Goal: Task Accomplishment & Management: Use online tool/utility

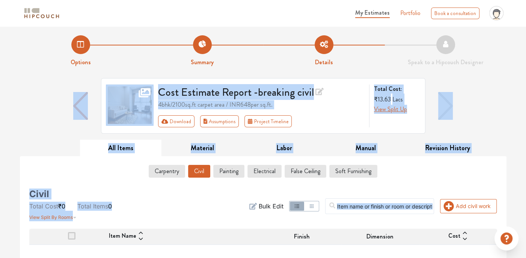
drag, startPoint x: 287, startPoint y: 102, endPoint x: 231, endPoint y: 222, distance: 131.9
drag, startPoint x: 231, startPoint y: 222, endPoint x: 205, endPoint y: 206, distance: 30.3
click at [205, 206] on div "Add civil work Filter Bulk Edit" at bounding box center [342, 206] width 318 height 30
click at [210, 197] on div "Add civil work Filter Bulk Edit" at bounding box center [342, 206] width 318 height 30
click at [248, 149] on button "Labor" at bounding box center [284, 148] width 82 height 17
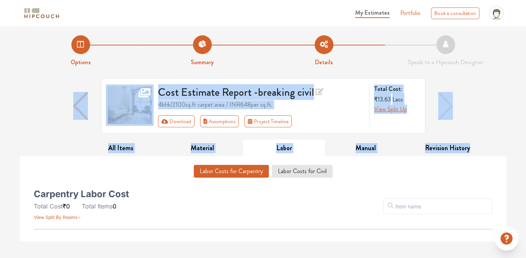
click at [66, 158] on div "Labor Costs for Carpentry Labor Costs for Civil Carpentry Labor Cost Total Cost…" at bounding box center [263, 198] width 479 height 85
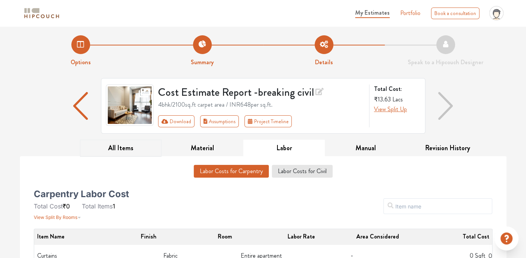
click at [127, 146] on button "All Items" at bounding box center [121, 148] width 82 height 17
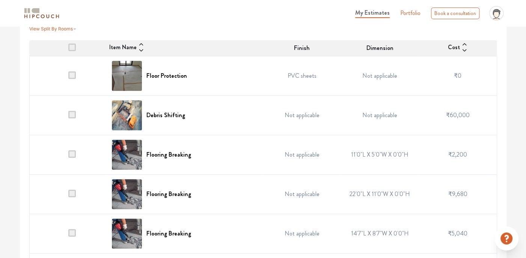
scroll to position [113, 0]
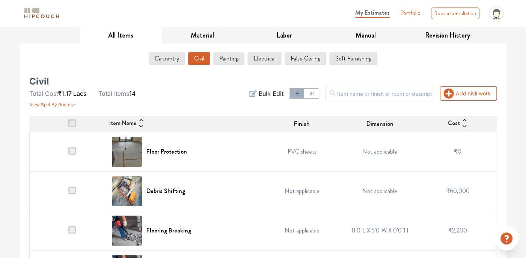
click at [75, 119] on span at bounding box center [72, 123] width 8 height 8
click at [68, 126] on input "checkbox" at bounding box center [68, 126] width 0 height 0
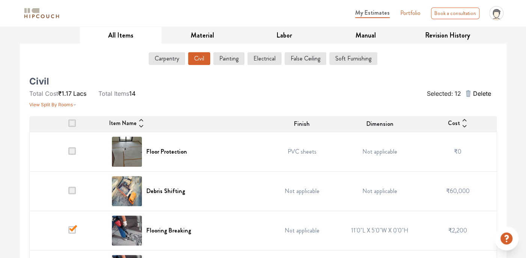
click at [69, 124] on span at bounding box center [72, 123] width 8 height 8
click at [68, 126] on input "checkbox" at bounding box center [68, 126] width 0 height 0
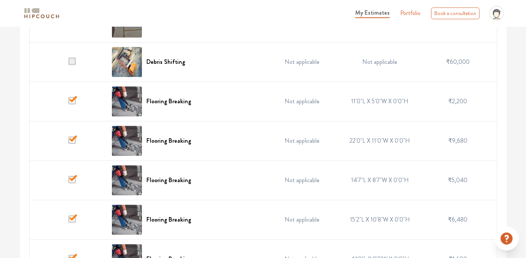
scroll to position [166, 0]
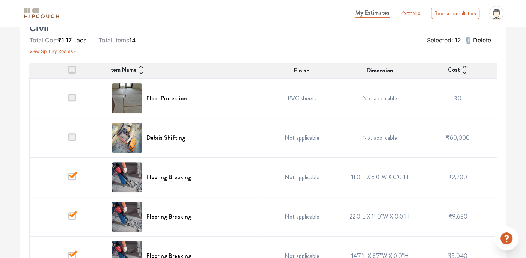
click at [71, 72] on span at bounding box center [72, 70] width 8 height 8
click at [68, 72] on input "checkbox" at bounding box center [68, 72] width 0 height 0
click at [72, 68] on span at bounding box center [72, 70] width 8 height 8
click at [68, 72] on input "checkbox" at bounding box center [68, 72] width 0 height 0
click at [74, 173] on span at bounding box center [72, 177] width 8 height 8
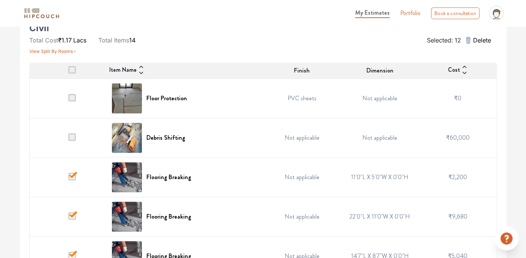
click at [68, 179] on input "checkbox" at bounding box center [68, 179] width 0 height 0
click at [73, 69] on span at bounding box center [72, 70] width 8 height 8
click at [68, 72] on input "checkbox" at bounding box center [68, 72] width 0 height 0
click at [73, 69] on span at bounding box center [72, 70] width 8 height 8
click at [68, 72] on input "checkbox" at bounding box center [68, 72] width 0 height 0
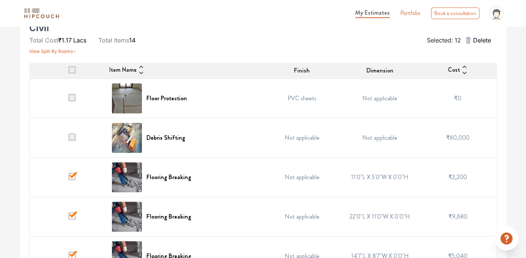
click at [73, 69] on span at bounding box center [72, 70] width 8 height 8
click at [68, 72] on input "checkbox" at bounding box center [68, 72] width 0 height 0
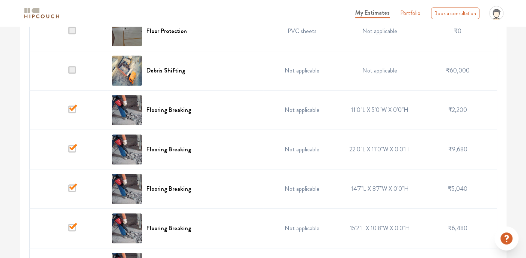
scroll to position [241, 0]
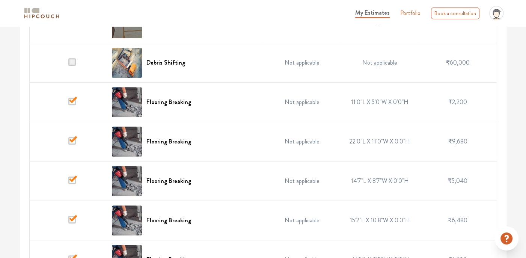
click at [71, 101] on span at bounding box center [72, 102] width 8 height 8
click at [68, 104] on input "checkbox" at bounding box center [68, 104] width 0 height 0
drag, startPoint x: 71, startPoint y: 139, endPoint x: 75, endPoint y: 145, distance: 7.3
click at [71, 139] on span at bounding box center [72, 141] width 8 height 8
click at [68, 143] on input "checkbox" at bounding box center [68, 143] width 0 height 0
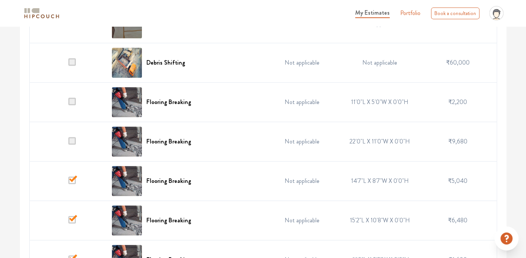
drag, startPoint x: 74, startPoint y: 178, endPoint x: 71, endPoint y: 201, distance: 23.7
click at [73, 185] on td at bounding box center [68, 180] width 78 height 39
drag, startPoint x: 71, startPoint y: 214, endPoint x: 72, endPoint y: 222, distance: 8.1
click at [72, 218] on span at bounding box center [72, 220] width 8 height 8
click at [68, 222] on input "checkbox" at bounding box center [68, 222] width 0 height 0
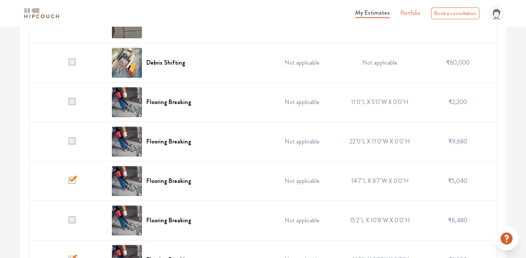
click at [75, 177] on span at bounding box center [72, 180] width 8 height 8
click at [68, 183] on input "checkbox" at bounding box center [68, 183] width 0 height 0
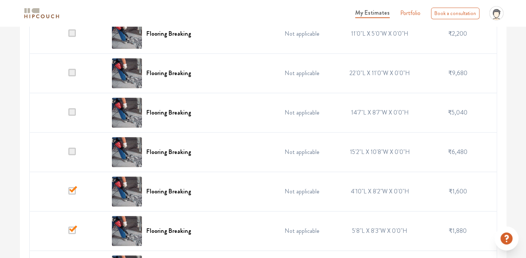
scroll to position [316, 0]
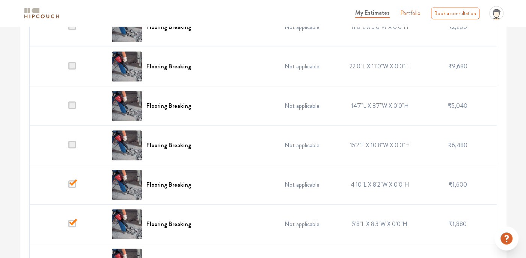
click at [74, 182] on span at bounding box center [72, 184] width 8 height 8
click at [68, 186] on input "checkbox" at bounding box center [68, 186] width 0 height 0
click at [72, 220] on span at bounding box center [72, 223] width 8 height 8
click at [68, 226] on input "checkbox" at bounding box center [68, 226] width 0 height 0
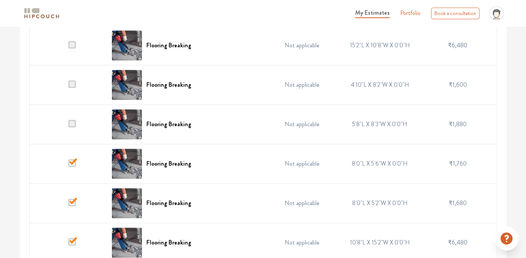
scroll to position [466, 0]
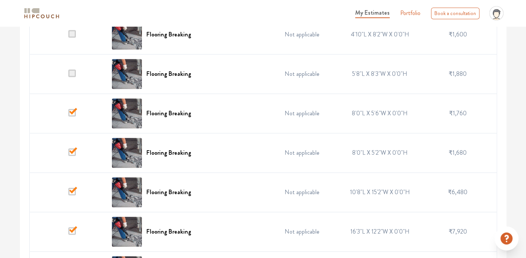
click at [72, 111] on span at bounding box center [72, 113] width 8 height 8
click at [68, 115] on input "checkbox" at bounding box center [68, 115] width 0 height 0
drag, startPoint x: 70, startPoint y: 149, endPoint x: 74, endPoint y: 161, distance: 12.2
click at [70, 152] on span at bounding box center [72, 152] width 8 height 8
click at [68, 155] on input "checkbox" at bounding box center [68, 155] width 0 height 0
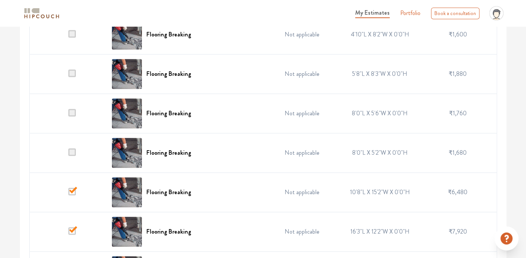
click at [74, 188] on span at bounding box center [72, 192] width 8 height 8
click at [68, 194] on input "checkbox" at bounding box center [68, 194] width 0 height 0
click at [71, 230] on span at bounding box center [72, 231] width 8 height 8
click at [68, 233] on input "checkbox" at bounding box center [68, 233] width 0 height 0
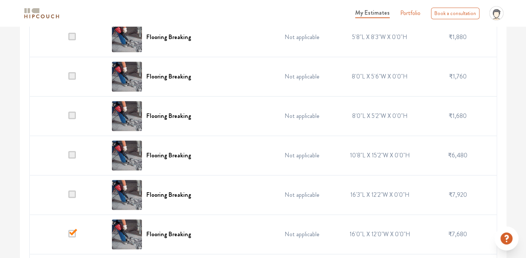
scroll to position [541, 0]
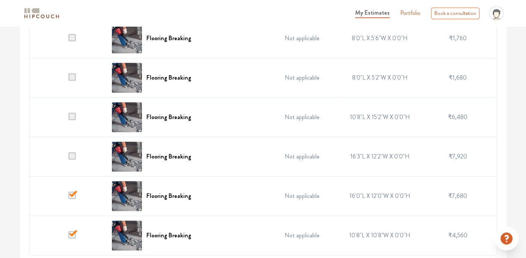
click at [71, 194] on span at bounding box center [72, 195] width 8 height 8
click at [68, 198] on input "checkbox" at bounding box center [68, 198] width 0 height 0
click at [72, 231] on span at bounding box center [72, 235] width 8 height 8
click at [68, 237] on input "checkbox" at bounding box center [68, 237] width 0 height 0
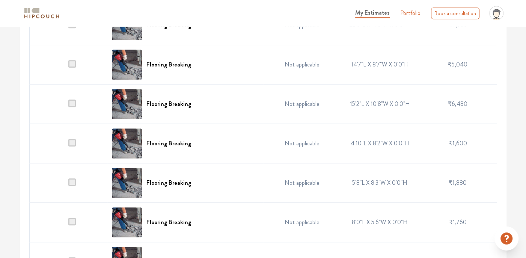
scroll to position [353, 0]
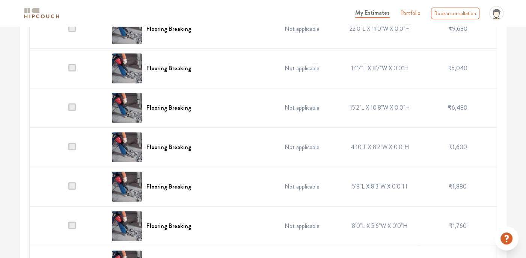
click at [44, 122] on td at bounding box center [68, 107] width 78 height 39
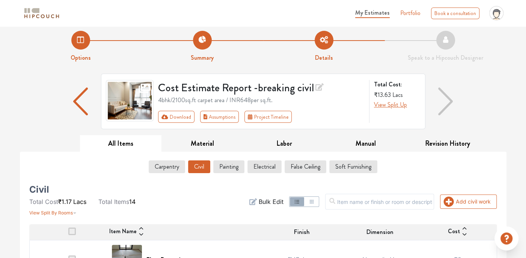
scroll to position [0, 0]
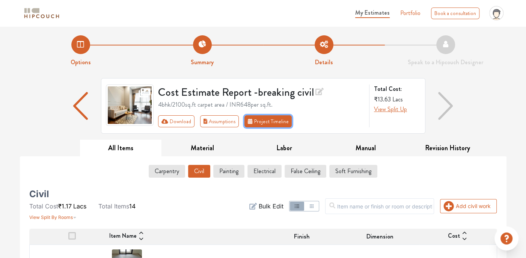
click at [257, 123] on button "Project Timeline" at bounding box center [267, 121] width 47 height 12
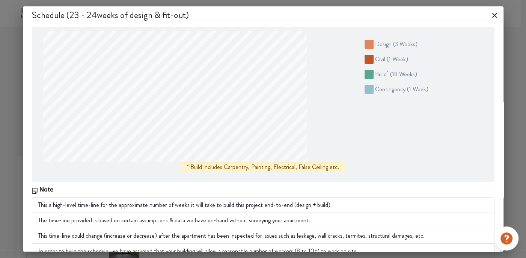
click at [488, 14] on icon at bounding box center [494, 15] width 12 height 12
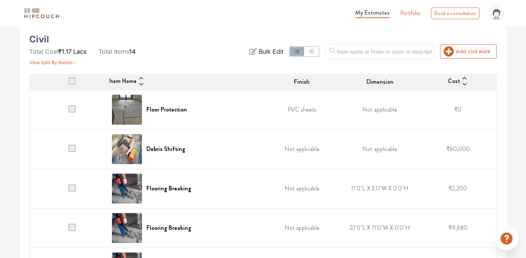
scroll to position [150, 0]
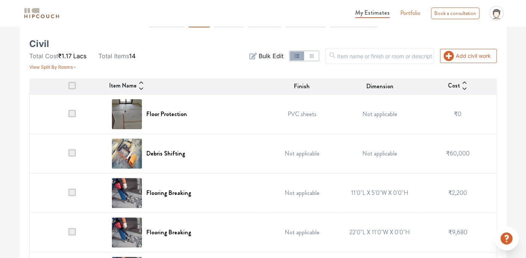
click at [464, 92] on th "Cost" at bounding box center [458, 86] width 78 height 16
click at [463, 89] on icon at bounding box center [464, 89] width 6 height 6
click at [464, 87] on icon at bounding box center [464, 86] width 6 height 6
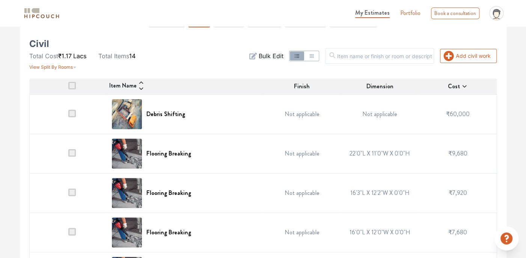
click at [464, 86] on icon at bounding box center [464, 86] width 6 height 6
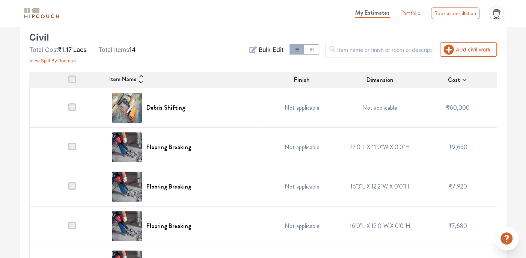
scroll to position [128, 0]
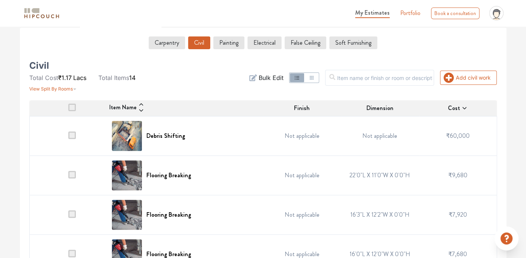
click at [465, 108] on icon at bounding box center [464, 108] width 6 height 6
click at [464, 106] on icon at bounding box center [464, 108] width 6 height 6
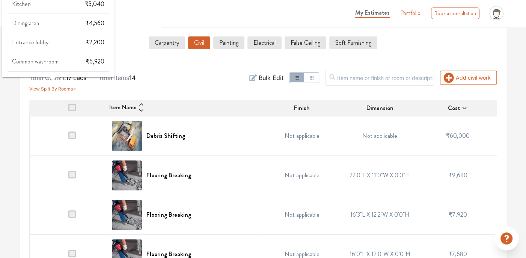
click at [60, 86] on span "View Split By Rooms" at bounding box center [51, 89] width 44 height 6
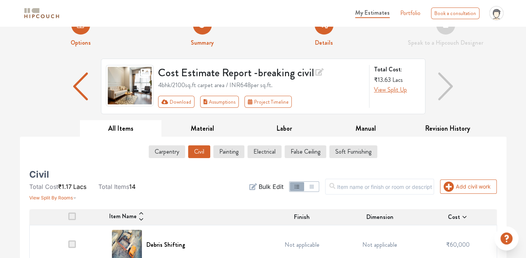
scroll to position [38, 0]
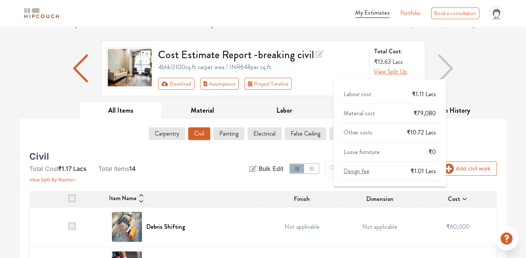
click at [396, 71] on span "View Split Up" at bounding box center [390, 71] width 33 height 9
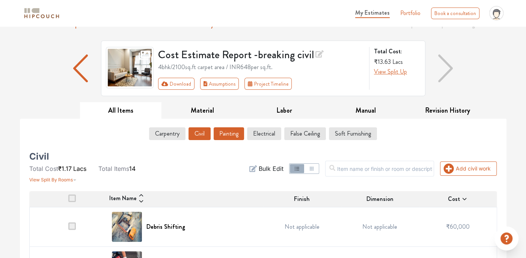
click at [227, 134] on button "Painting" at bounding box center [228, 133] width 30 height 13
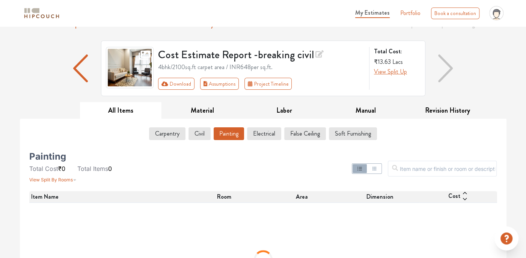
drag, startPoint x: 227, startPoint y: 133, endPoint x: 225, endPoint y: 137, distance: 4.7
click at [225, 137] on button "Painting" at bounding box center [228, 133] width 30 height 13
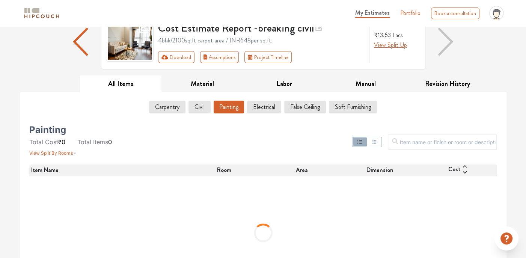
scroll to position [100, 0]
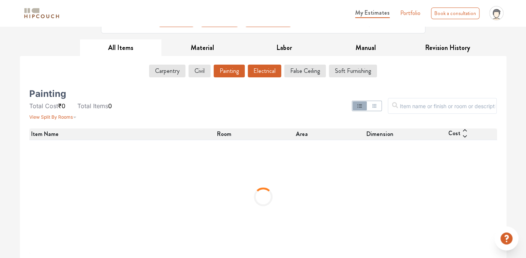
click at [275, 72] on button "Electrical" at bounding box center [264, 71] width 33 height 13
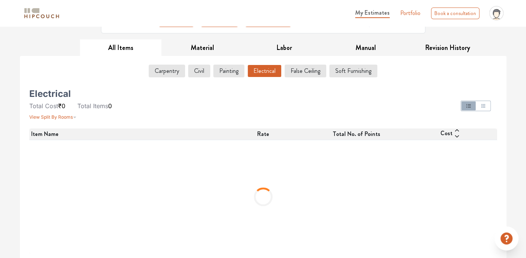
scroll to position [26, 0]
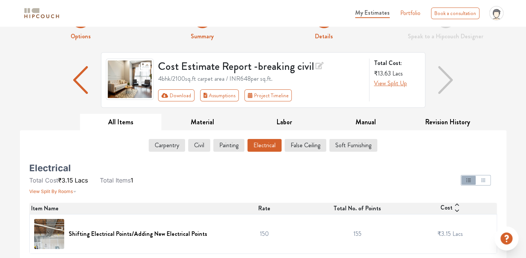
click at [111, 240] on div "Shifting Electrical Points/Adding New Electrical Points" at bounding box center [123, 234] width 179 height 30
click at [114, 233] on h6 "Shifting Electrical Points/Adding New Electrical Points" at bounding box center [138, 233] width 138 height 7
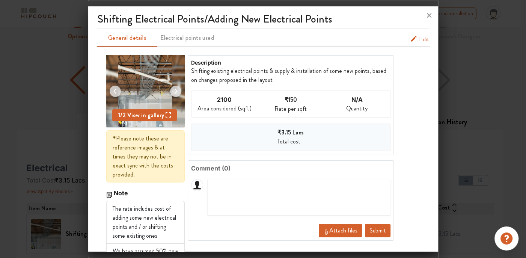
click at [420, 37] on span "Edit" at bounding box center [424, 39] width 10 height 9
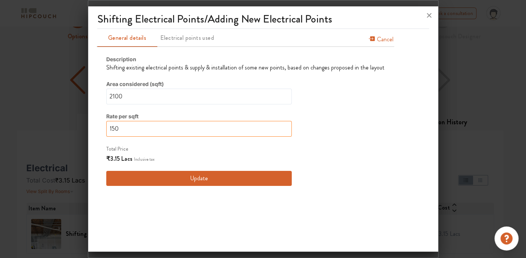
click at [158, 124] on input "150" at bounding box center [198, 129] width 185 height 16
type input "15"
type input "1"
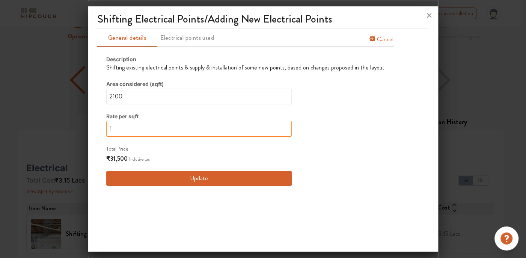
type input "0"
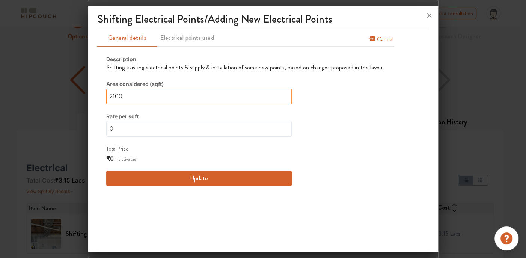
click at [149, 96] on input "2100" at bounding box center [198, 97] width 185 height 16
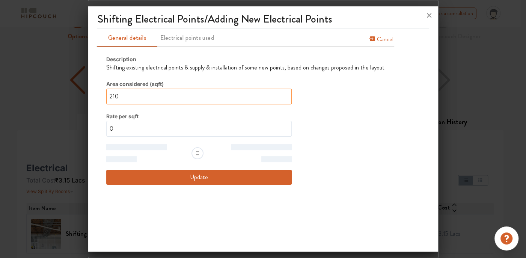
type input "210"
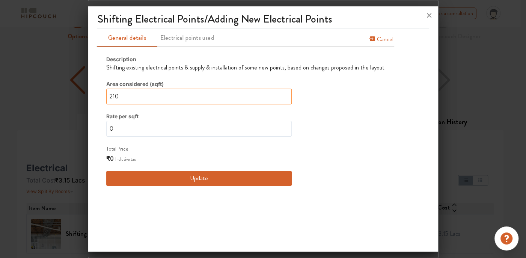
type input "21"
type input "2"
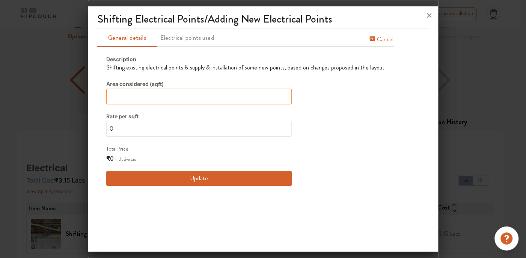
type input "2"
type input "0"
click at [171, 173] on button "Update" at bounding box center [198, 178] width 185 height 15
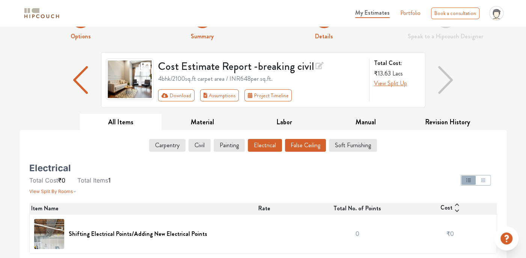
click at [299, 147] on button "False Ceiling" at bounding box center [305, 145] width 41 height 13
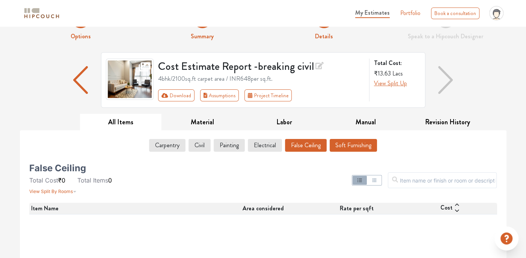
click at [349, 143] on button "Soft Furnishing" at bounding box center [352, 145] width 47 height 13
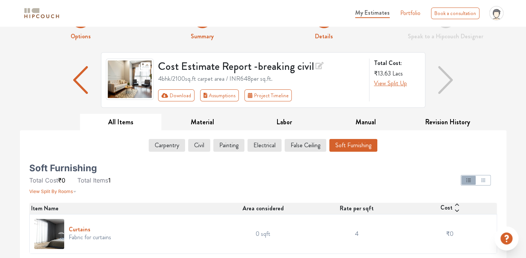
click at [79, 231] on h6 "Curtains" at bounding box center [90, 228] width 42 height 7
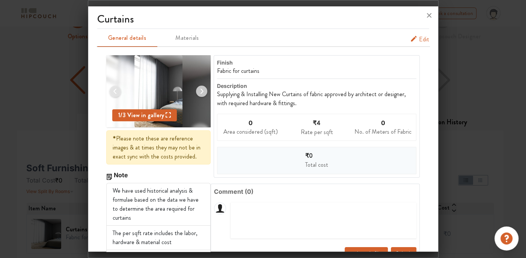
click at [419, 40] on span "Edit" at bounding box center [424, 39] width 10 height 9
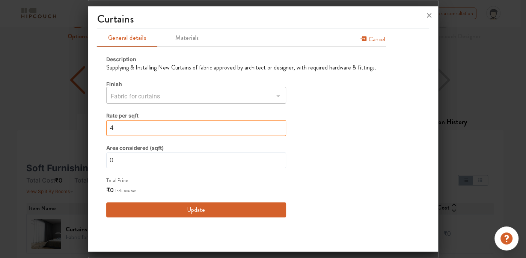
click at [191, 126] on input "4" at bounding box center [196, 128] width 180 height 16
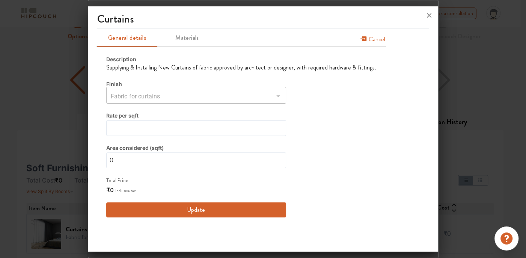
click at [190, 210] on button "Update" at bounding box center [196, 209] width 180 height 15
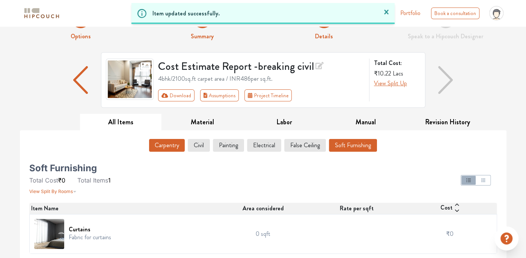
click at [160, 149] on button "Carpentry" at bounding box center [167, 145] width 36 height 13
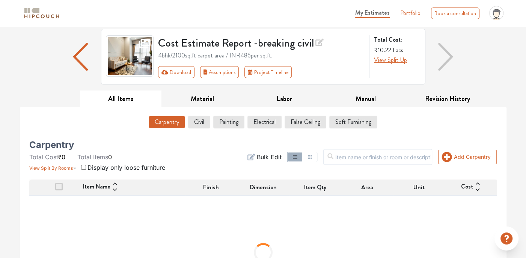
scroll to position [105, 0]
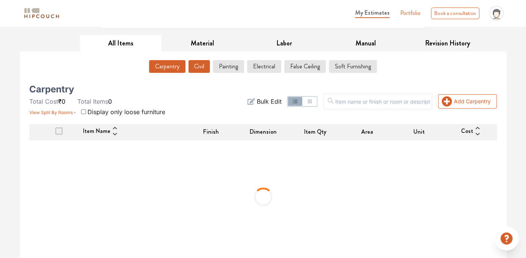
click at [194, 69] on button "Civil" at bounding box center [198, 66] width 21 height 13
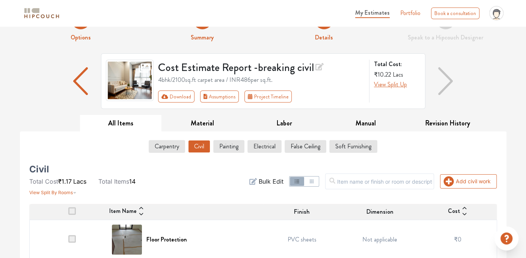
scroll to position [38, 0]
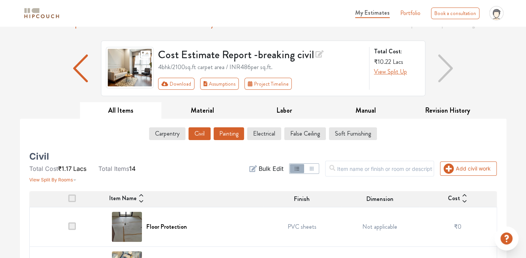
click at [231, 134] on button "Painting" at bounding box center [228, 133] width 30 height 13
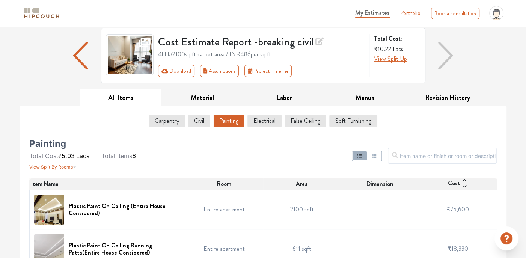
scroll to position [35, 0]
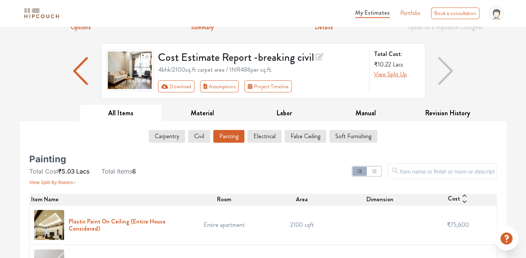
click at [94, 225] on h6 "Plastic Paint On Ceiling (Entire House Considered)" at bounding box center [125, 225] width 112 height 14
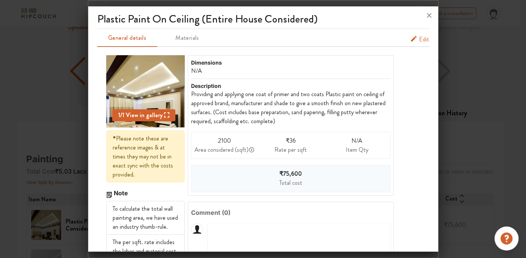
click at [410, 38] on icon "painting info tabs" at bounding box center [413, 39] width 6 height 6
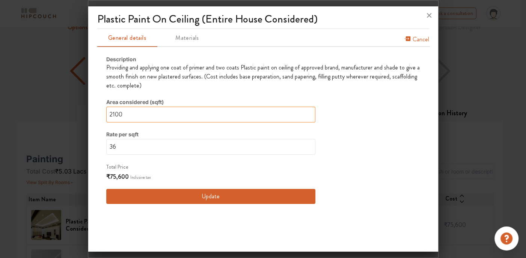
click at [170, 116] on input "2100" at bounding box center [210, 115] width 209 height 16
type input "210"
type input "21"
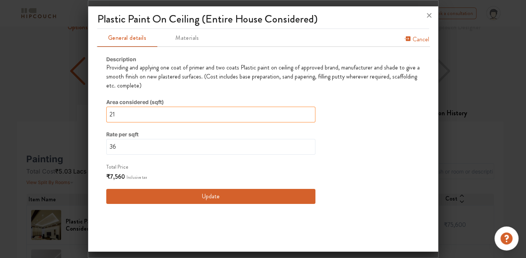
type input "2"
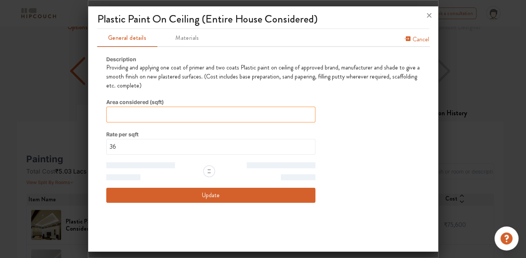
type input "0"
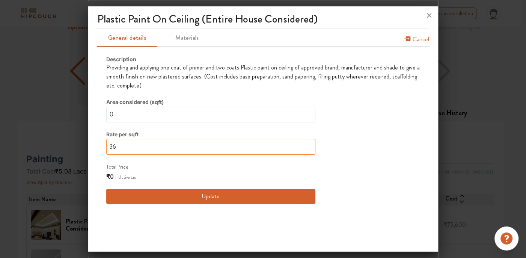
click at [159, 146] on input "36" at bounding box center [210, 147] width 209 height 16
type input "2"
type input "3"
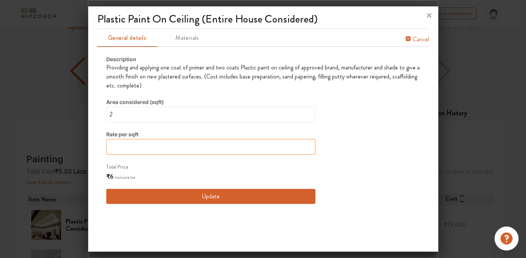
type input "0"
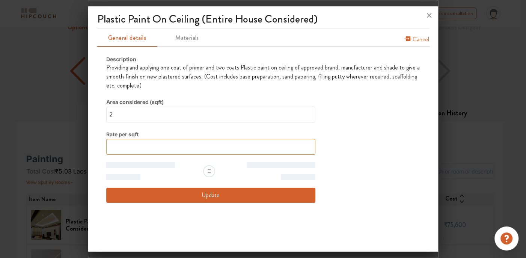
type input "0"
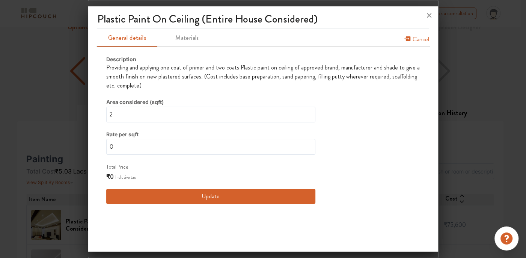
click at [173, 197] on button "Update" at bounding box center [210, 196] width 209 height 15
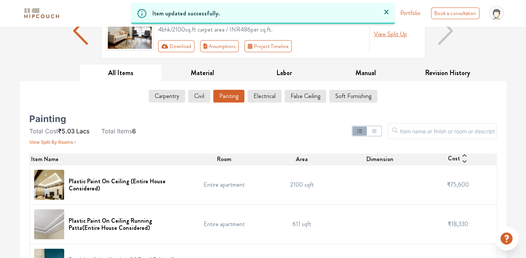
scroll to position [185, 0]
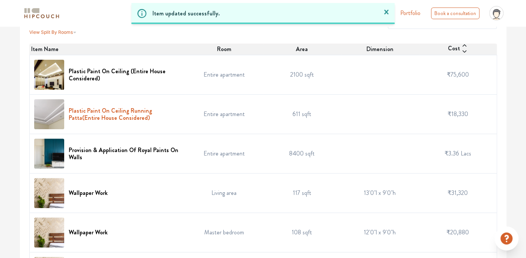
click at [139, 109] on h6 "Plastic Paint On Ceiling Running Patta(Entire House Considered)" at bounding box center [125, 114] width 112 height 14
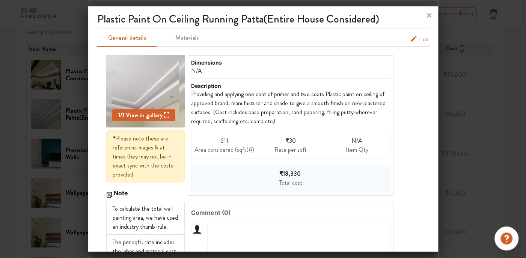
click at [419, 36] on span "Edit" at bounding box center [424, 39] width 10 height 9
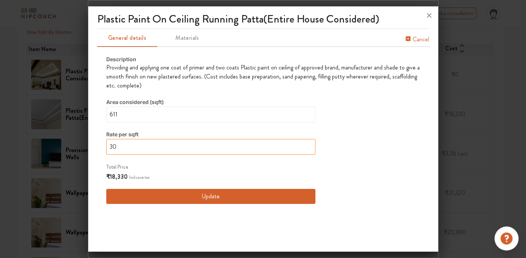
click at [135, 149] on input "30" at bounding box center [210, 147] width 209 height 16
type input "3"
type input "0"
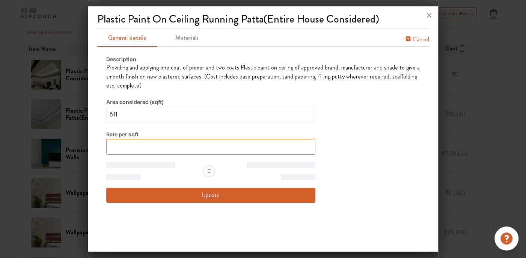
type input "0"
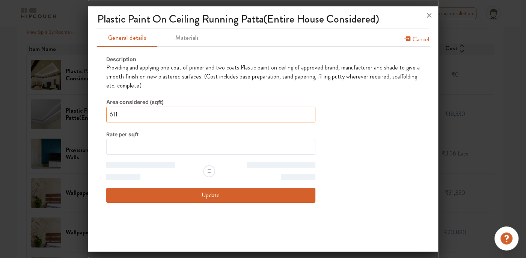
type input "0"
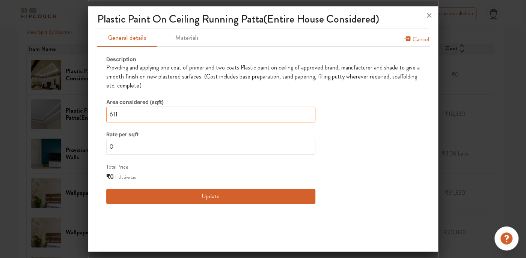
click at [140, 113] on input "611" at bounding box center [210, 115] width 209 height 16
type input "61"
type input "6"
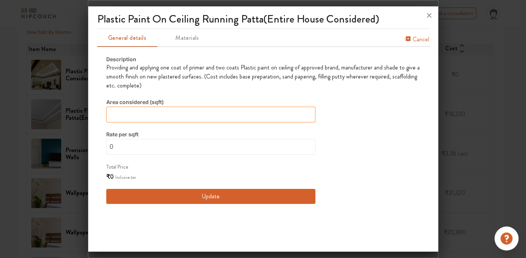
type input "6"
type input "0"
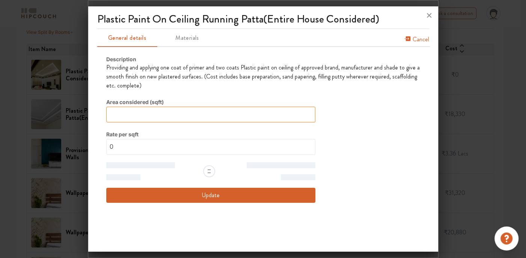
type input "0"
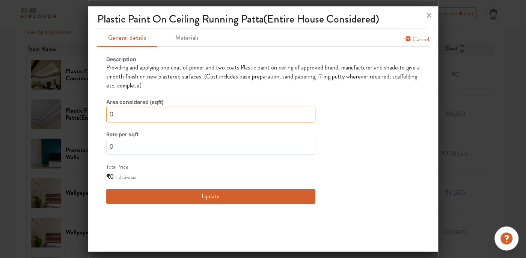
type input "0"
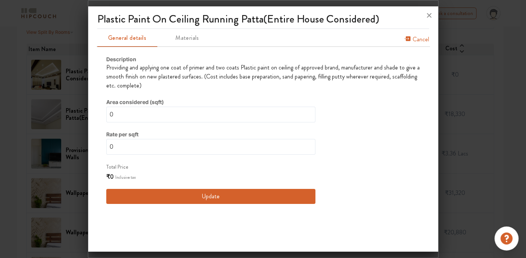
click at [160, 195] on button "Update" at bounding box center [210, 196] width 209 height 15
click at [195, 195] on button "Update" at bounding box center [210, 196] width 209 height 15
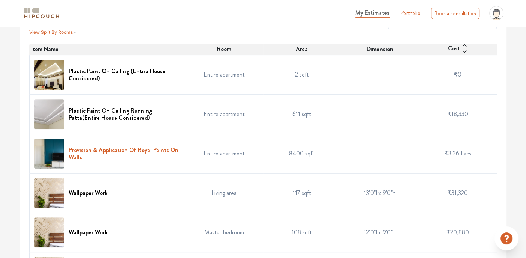
click at [144, 148] on h6 "Provision & Application Of Royal Paints On Walls" at bounding box center [125, 153] width 112 height 14
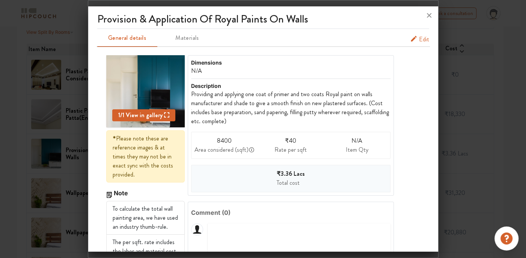
click at [420, 35] on span "Edit" at bounding box center [424, 39] width 10 height 9
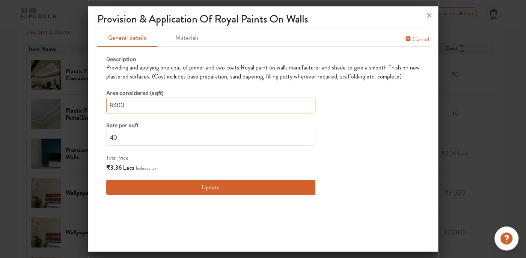
click at [140, 102] on input "8400" at bounding box center [210, 106] width 209 height 16
type input "840"
type input "84"
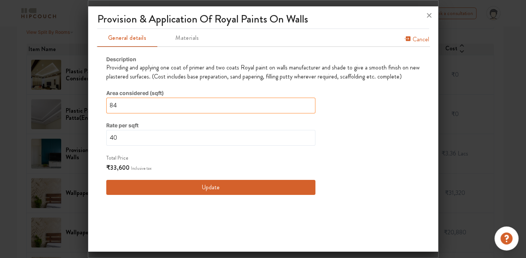
type input "8"
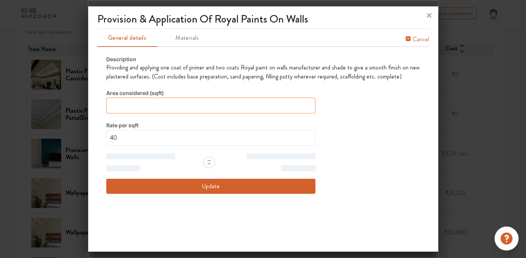
type input "0"
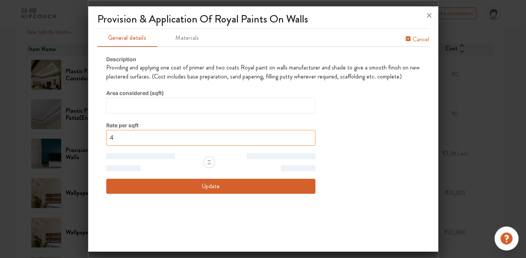
type input "40"
type input "0"
type input "4"
type input "0"
click at [142, 136] on input "40" at bounding box center [210, 138] width 209 height 16
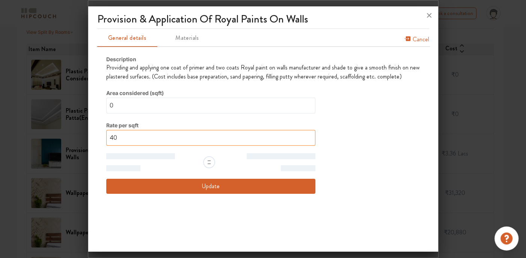
type input "4"
type input "0"
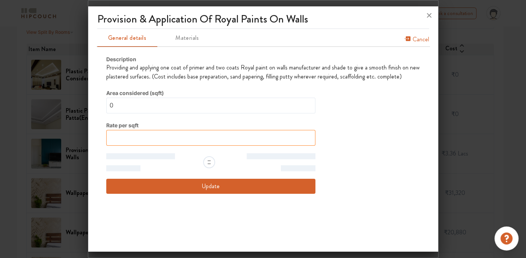
type input "0"
type input "4"
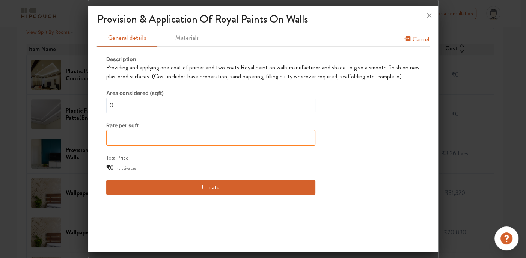
type input "8"
type input "0"
type input "8"
type input "0"
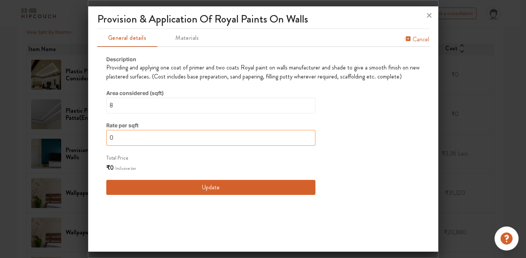
type input "0"
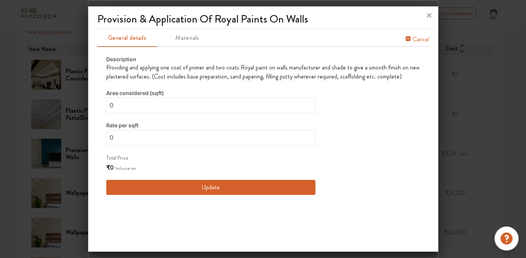
click at [219, 185] on button "Update" at bounding box center [210, 187] width 209 height 15
click at [213, 186] on button "Update" at bounding box center [210, 187] width 209 height 15
click at [211, 187] on button "Update" at bounding box center [210, 187] width 209 height 15
click at [147, 101] on input "0" at bounding box center [210, 106] width 209 height 16
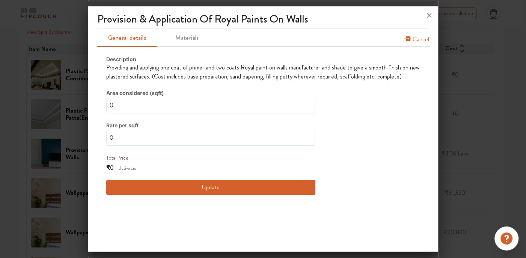
click at [183, 186] on button "Update" at bounding box center [210, 187] width 209 height 15
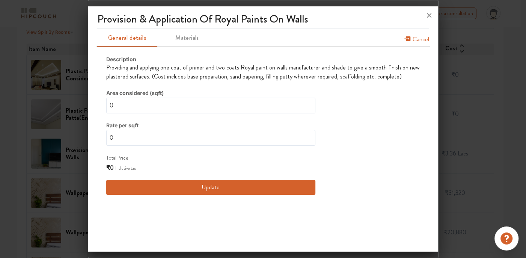
click at [183, 186] on button "Update" at bounding box center [210, 187] width 209 height 15
click at [173, 35] on span "Materials" at bounding box center [187, 38] width 51 height 11
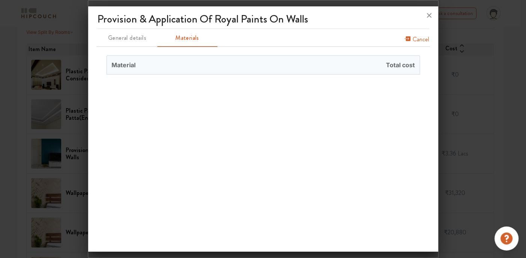
click at [123, 33] on span "General details" at bounding box center [127, 38] width 51 height 11
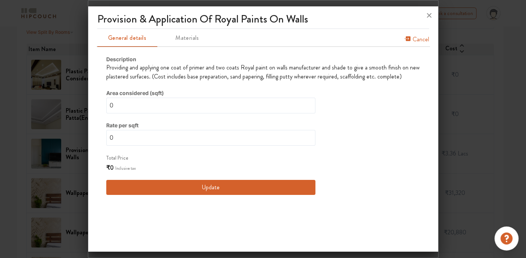
click at [221, 190] on button "Update" at bounding box center [210, 187] width 209 height 15
click at [221, 189] on button "Update" at bounding box center [210, 187] width 209 height 15
click at [425, 17] on icon at bounding box center [429, 15] width 12 height 12
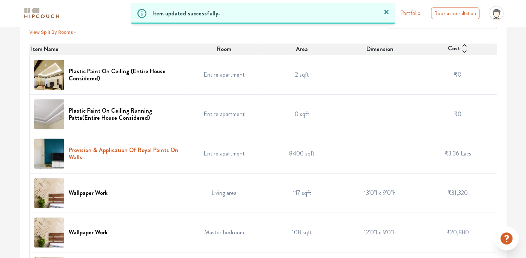
click at [158, 151] on h6 "Provision & Application Of Royal Paints On Walls" at bounding box center [125, 153] width 112 height 14
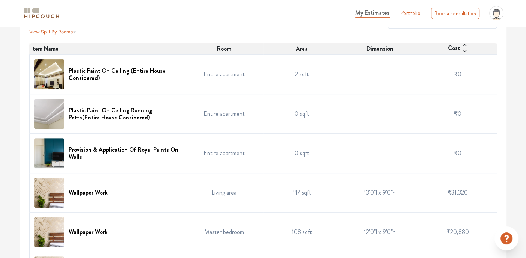
scroll to position [222, 0]
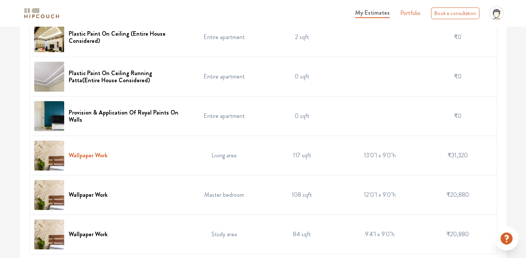
click at [93, 155] on h6 "Wallpaper Work" at bounding box center [88, 155] width 39 height 7
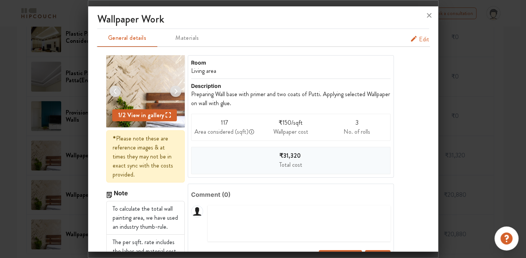
click at [419, 35] on span "Edit" at bounding box center [424, 39] width 10 height 9
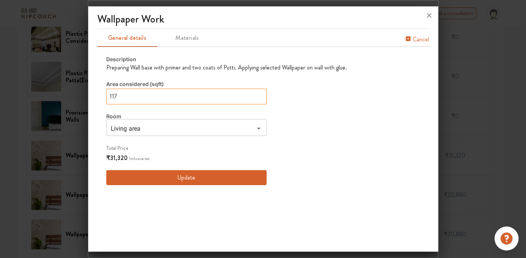
click at [150, 96] on input "117" at bounding box center [186, 97] width 160 height 16
type input "11"
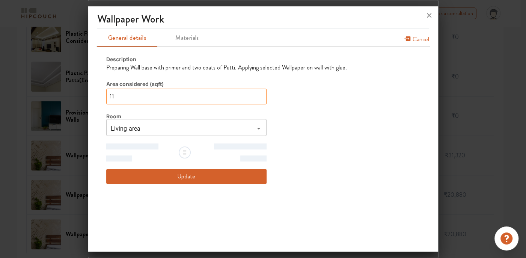
type input "1"
type input "11"
type input "1"
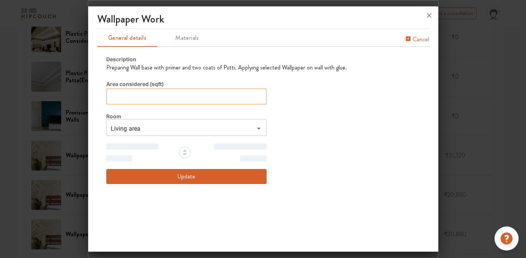
type input "0"
click at [143, 118] on div "Room Living area ​" at bounding box center [186, 124] width 160 height 24
type input "1"
click at [146, 124] on input "Living area" at bounding box center [179, 128] width 143 height 11
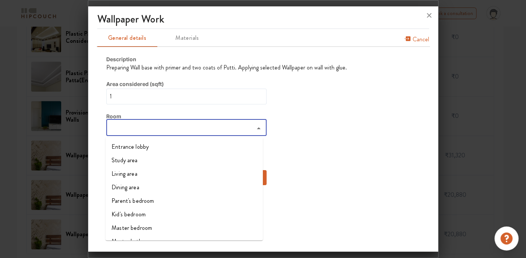
click at [247, 128] on input "search" at bounding box center [179, 128] width 143 height 11
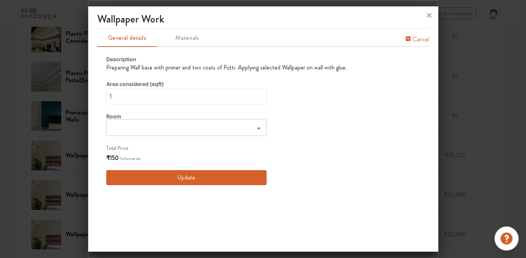
click at [216, 179] on button "Update" at bounding box center [186, 177] width 160 height 15
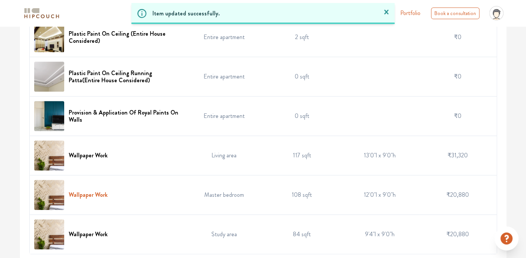
click at [101, 196] on h6 "Wallpaper Work" at bounding box center [88, 194] width 39 height 7
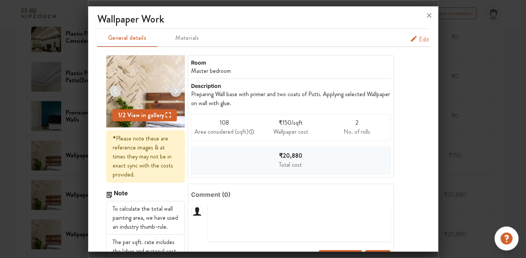
click at [410, 36] on icon "painting info tabs" at bounding box center [414, 39] width 8 height 8
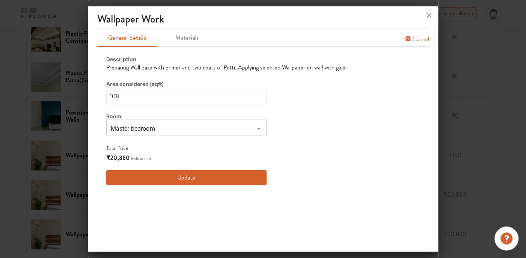
click at [161, 85] on label "Area considered (sqft)" at bounding box center [134, 84] width 57 height 8
click at [158, 93] on input "108" at bounding box center [186, 97] width 160 height 16
type input "10"
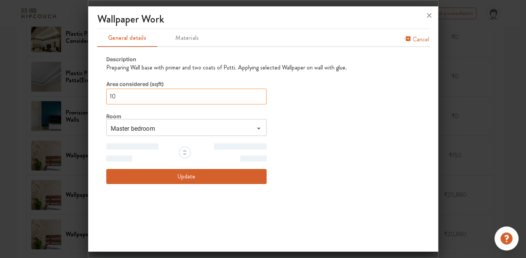
type input "1"
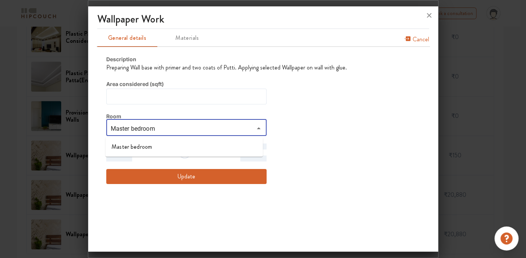
click at [159, 128] on input "Master bedroom" at bounding box center [179, 128] width 143 height 11
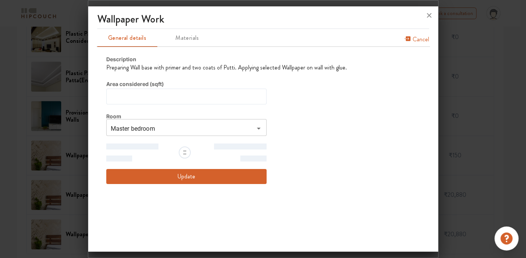
drag, startPoint x: 176, startPoint y: 167, endPoint x: 176, endPoint y: 171, distance: 4.1
click at [176, 168] on div "Description Preparing Wall base with primer and two coats of Putti. Applying se…" at bounding box center [226, 119] width 240 height 129
click at [176, 175] on button "Update" at bounding box center [186, 176] width 160 height 15
click at [176, 178] on button "Update" at bounding box center [186, 176] width 160 height 15
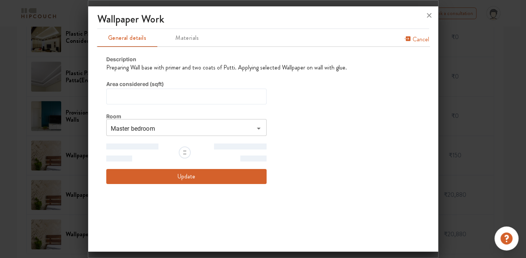
click at [422, 15] on div at bounding box center [263, 15] width 350 height 18
click at [425, 19] on icon at bounding box center [429, 15] width 12 height 12
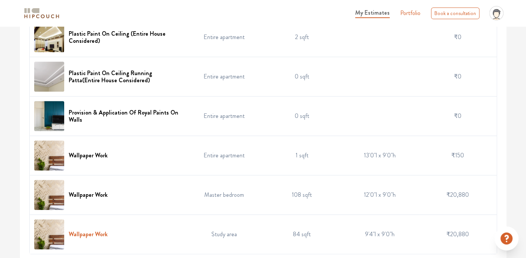
click at [93, 231] on h6 "Wallpaper Work" at bounding box center [88, 233] width 39 height 7
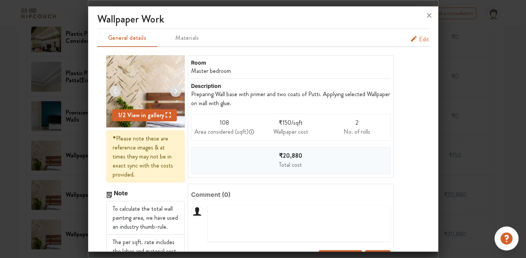
click at [419, 39] on span "Edit" at bounding box center [424, 39] width 10 height 9
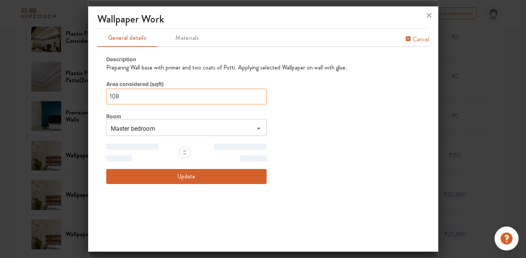
click at [169, 97] on input "108" at bounding box center [186, 97] width 160 height 16
type input "10"
type input "1"
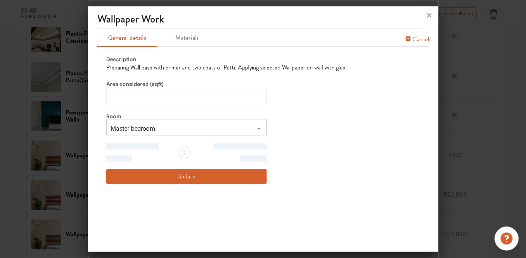
click at [181, 179] on button "Update" at bounding box center [186, 176] width 160 height 15
click at [182, 173] on button "Update" at bounding box center [186, 176] width 160 height 15
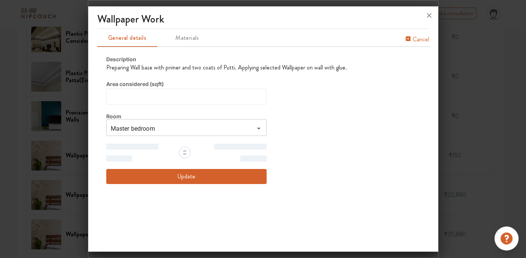
click at [182, 173] on button "Update" at bounding box center [186, 176] width 160 height 15
click at [429, 14] on icon at bounding box center [429, 15] width 12 height 12
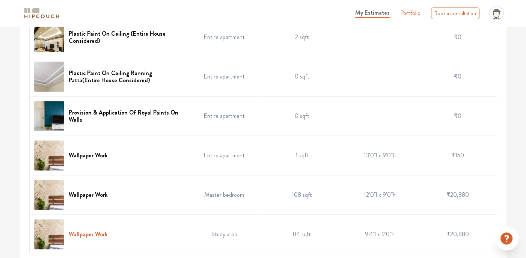
click at [80, 235] on h6 "Wallpaper Work" at bounding box center [88, 233] width 39 height 7
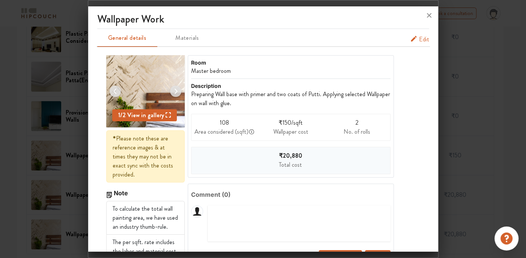
click at [417, 46] on hr at bounding box center [262, 46] width 333 height 1
click at [419, 35] on span "Edit" at bounding box center [424, 39] width 10 height 9
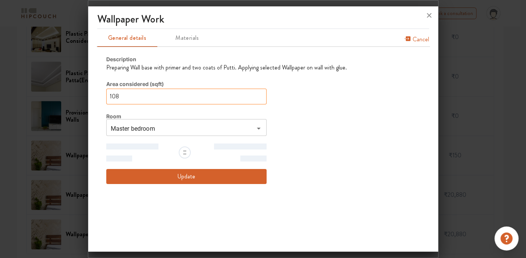
click at [123, 103] on input "108" at bounding box center [186, 97] width 160 height 16
type input "10"
type input "1"
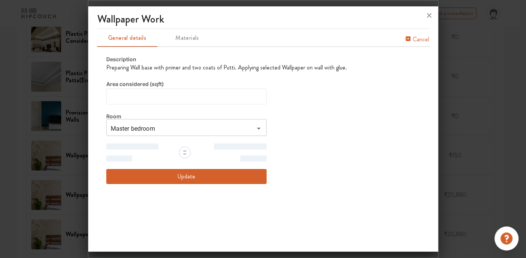
type input "Master bedroo"
click at [162, 131] on input "Master bedroo" at bounding box center [179, 128] width 143 height 11
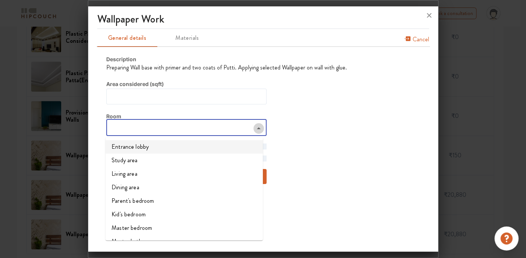
click at [256, 132] on button "Close" at bounding box center [258, 128] width 11 height 11
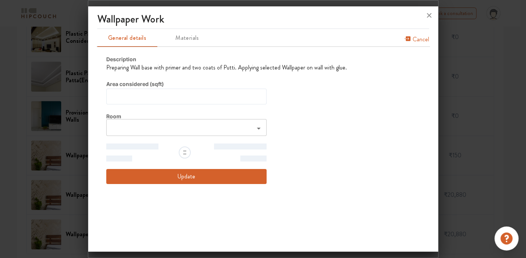
click at [218, 174] on button "Update" at bounding box center [186, 176] width 160 height 15
click at [146, 189] on div "Description Preparing Wall base with primer and two coats of Putti. Applying se…" at bounding box center [263, 119] width 332 height 147
drag, startPoint x: 193, startPoint y: 180, endPoint x: 197, endPoint y: 168, distance: 12.1
click at [195, 175] on button "Update" at bounding box center [186, 176] width 160 height 15
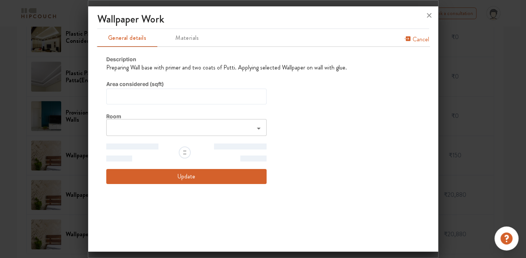
click at [182, 176] on button "Update" at bounding box center [186, 176] width 160 height 15
click at [180, 150] on div at bounding box center [185, 152] width 12 height 12
click at [182, 157] on div at bounding box center [185, 152] width 12 height 12
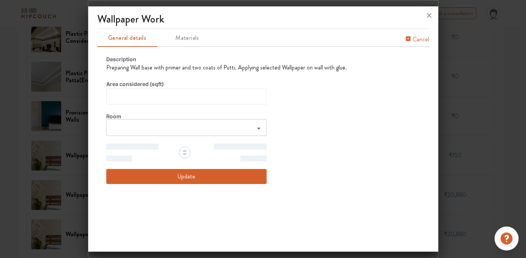
click at [187, 175] on button "Update" at bounding box center [186, 176] width 160 height 15
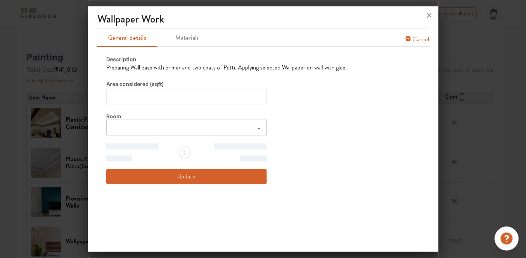
scroll to position [35, 0]
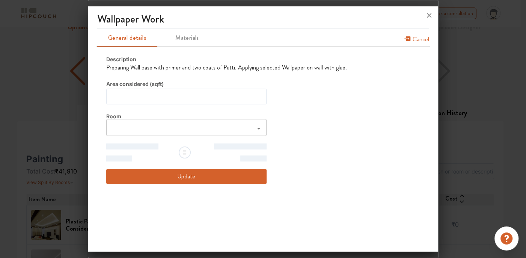
click at [191, 177] on button "Update" at bounding box center [186, 176] width 160 height 15
click at [191, 178] on button "Update" at bounding box center [186, 176] width 160 height 15
click at [428, 18] on icon at bounding box center [429, 15] width 12 height 12
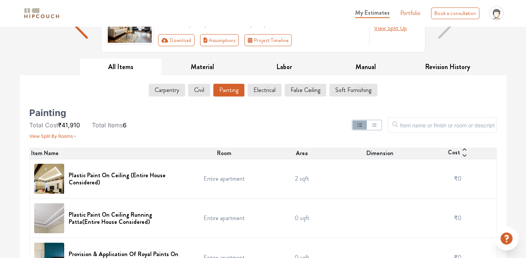
scroll to position [222, 0]
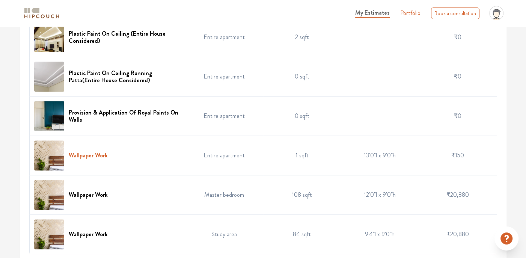
click at [98, 156] on h6 "Wallpaper Work" at bounding box center [88, 155] width 39 height 7
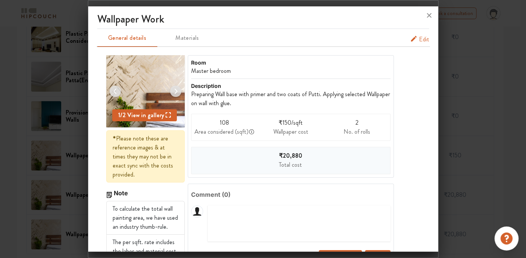
click at [419, 36] on span "Edit" at bounding box center [424, 39] width 10 height 9
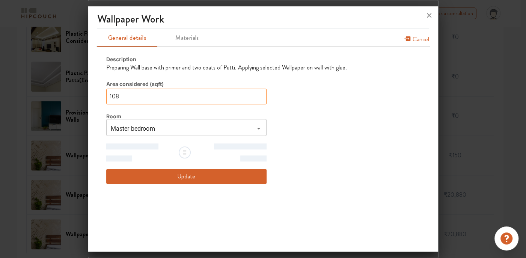
click at [135, 99] on input "108" at bounding box center [186, 97] width 160 height 16
type input "10"
type input "1"
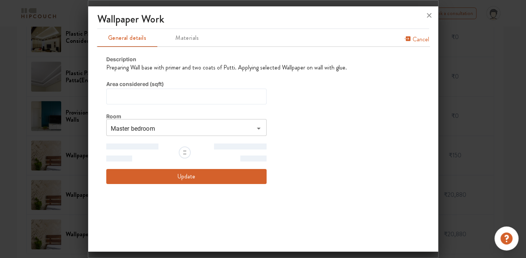
type input "1"
click at [156, 176] on button "Update" at bounding box center [186, 176] width 160 height 15
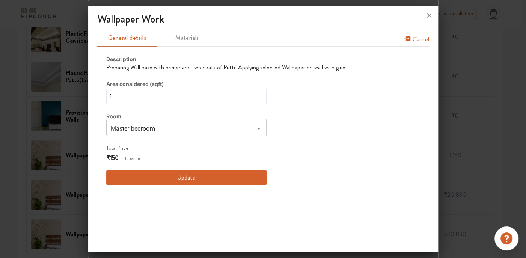
type input "10"
click at [156, 176] on button "Update" at bounding box center [186, 177] width 160 height 15
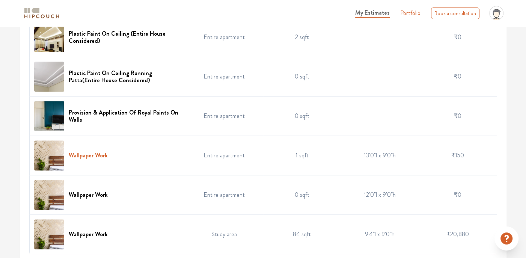
click at [96, 153] on h6 "Wallpaper Work" at bounding box center [88, 155] width 39 height 7
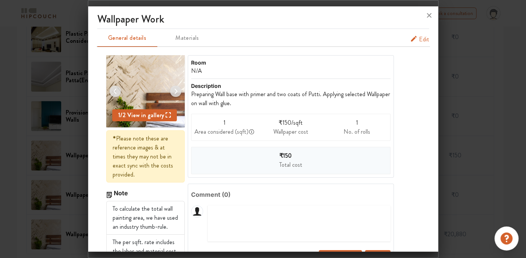
click at [419, 37] on span "Edit" at bounding box center [424, 39] width 10 height 9
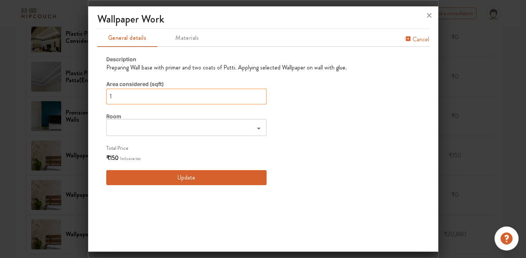
click at [177, 97] on input "1" at bounding box center [186, 97] width 160 height 16
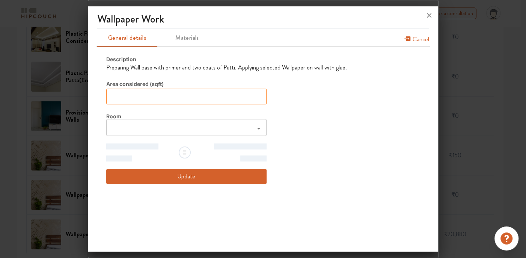
type input "0"
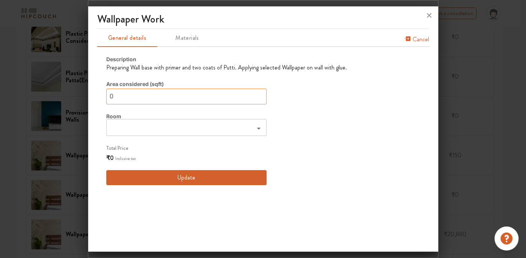
type input "0"
click at [169, 176] on button "Update" at bounding box center [186, 177] width 160 height 15
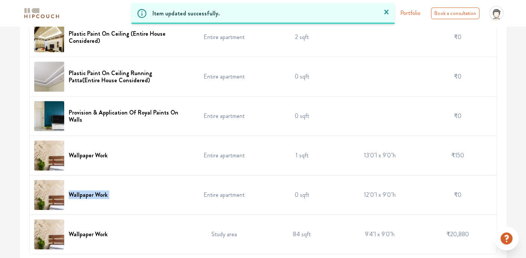
click at [169, 176] on td "Wallpaper Work" at bounding box center [107, 194] width 156 height 39
click at [121, 211] on td "Wallpaper Work" at bounding box center [107, 194] width 156 height 39
click at [120, 228] on div "Wallpaper Work" at bounding box center [107, 234] width 147 height 30
click at [89, 234] on h6 "Wallpaper Work" at bounding box center [88, 233] width 39 height 7
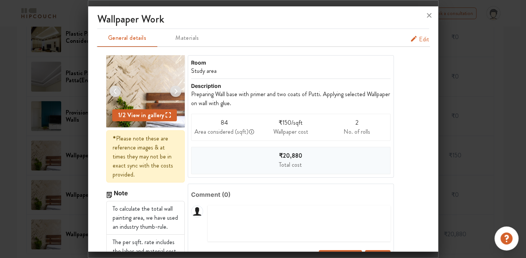
click at [410, 44] on button "Edit" at bounding box center [419, 39] width 19 height 9
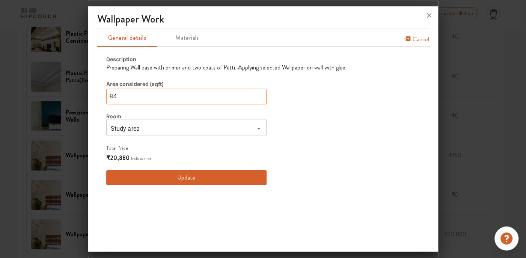
click at [165, 92] on input "84" at bounding box center [186, 97] width 160 height 16
type input "8"
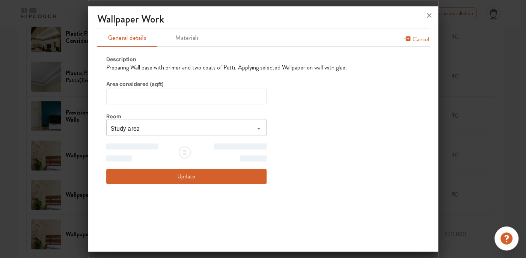
click at [167, 176] on button "Update" at bounding box center [186, 176] width 160 height 15
click at [184, 178] on button "Update" at bounding box center [186, 176] width 160 height 15
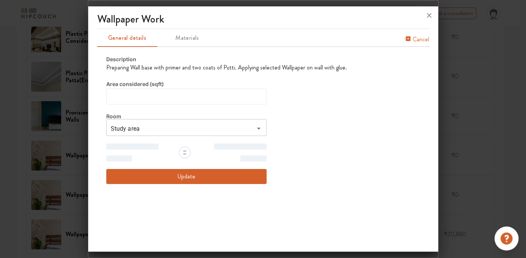
click at [186, 172] on button "Update" at bounding box center [186, 176] width 160 height 15
click at [183, 174] on button "Update" at bounding box center [186, 176] width 160 height 15
click at [182, 174] on button "Update" at bounding box center [186, 176] width 160 height 15
click at [428, 17] on icon at bounding box center [429, 15] width 12 height 12
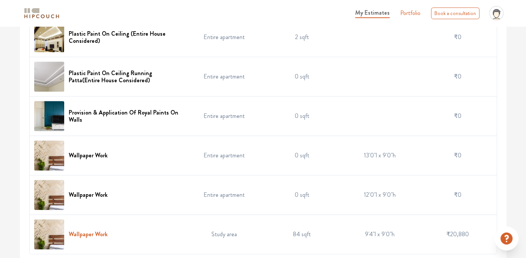
click at [92, 234] on h6 "Wallpaper Work" at bounding box center [88, 233] width 39 height 7
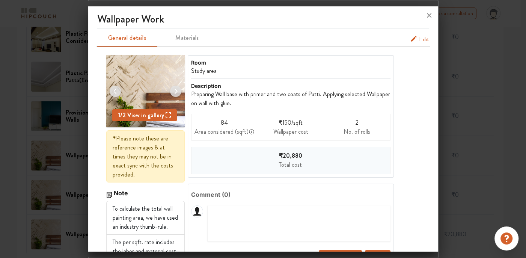
click at [271, 164] on div "₹20,880 Total cost" at bounding box center [290, 160] width 199 height 27
click at [282, 158] on span "₹20,880" at bounding box center [290, 155] width 23 height 9
drag, startPoint x: 416, startPoint y: 38, endPoint x: 392, endPoint y: 48, distance: 25.4
click at [419, 40] on span "Edit" at bounding box center [424, 39] width 10 height 9
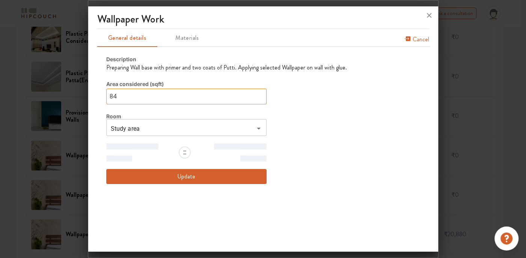
click at [145, 89] on input "84" at bounding box center [186, 97] width 160 height 16
type input "8"
click at [152, 174] on button "Update" at bounding box center [186, 176] width 160 height 15
click at [184, 174] on button "Update" at bounding box center [186, 176] width 160 height 15
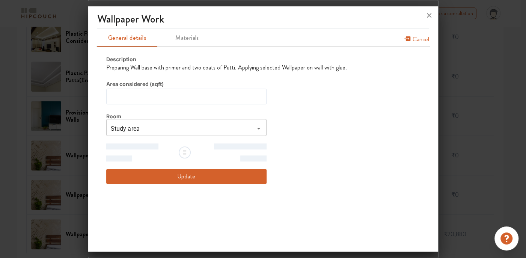
click at [184, 174] on button "Update" at bounding box center [186, 176] width 160 height 15
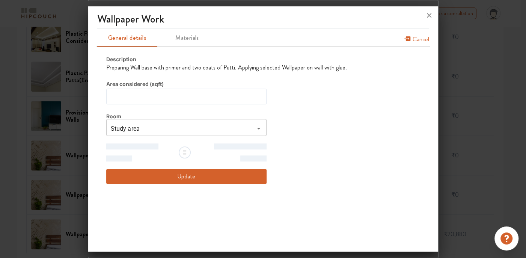
click at [184, 174] on button "Update" at bounding box center [186, 176] width 160 height 15
click at [185, 174] on button "Update" at bounding box center [186, 176] width 160 height 15
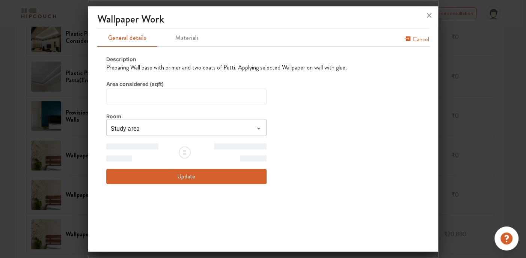
click at [185, 174] on button "Update" at bounding box center [186, 176] width 160 height 15
click at [183, 173] on button "Update" at bounding box center [186, 176] width 160 height 15
drag, startPoint x: 430, startPoint y: 13, endPoint x: 427, endPoint y: 17, distance: 5.1
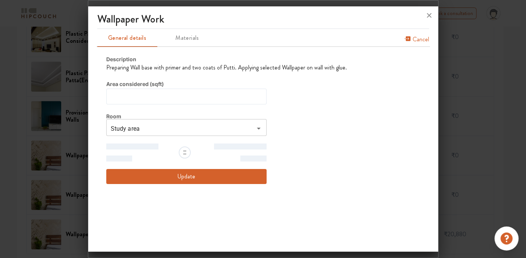
click at [429, 15] on icon at bounding box center [429, 15] width 12 height 12
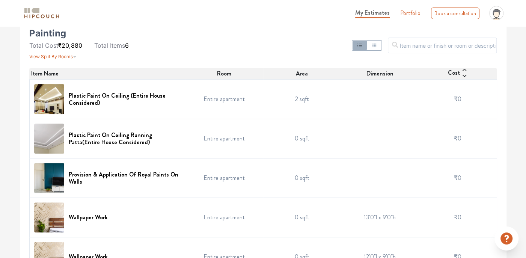
scroll to position [0, 0]
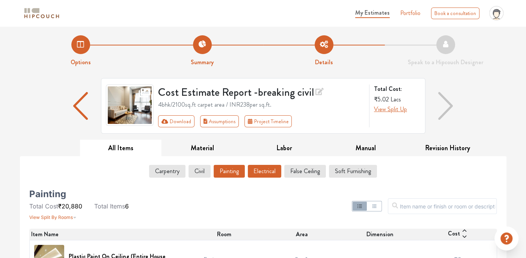
click at [258, 168] on button "Electrical" at bounding box center [264, 171] width 33 height 13
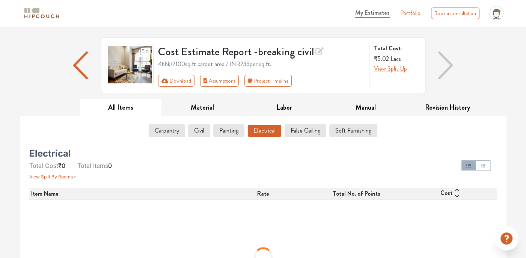
scroll to position [100, 0]
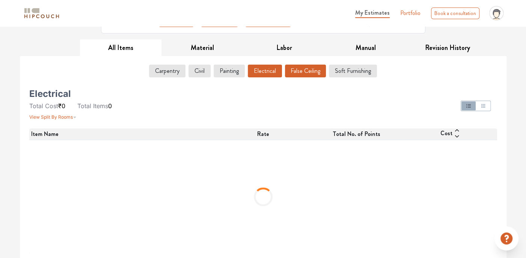
click at [299, 69] on button "False Ceiling" at bounding box center [305, 71] width 41 height 13
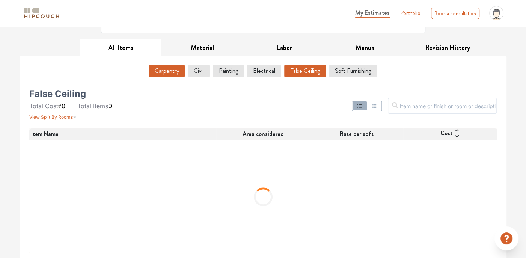
click at [162, 66] on button "Carpentry" at bounding box center [167, 71] width 36 height 13
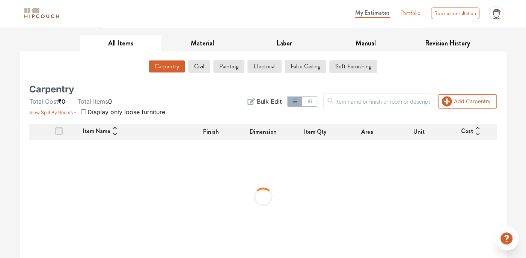
scroll to position [0, 0]
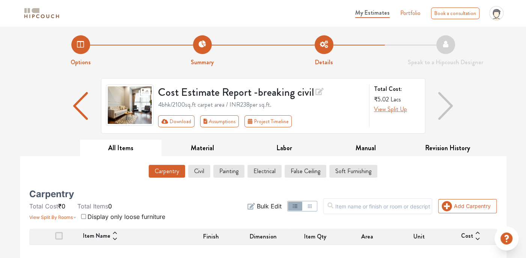
click at [315, 42] on li "Details" at bounding box center [324, 51] width 122 height 32
click at [194, 174] on button "Civil" at bounding box center [198, 171] width 21 height 13
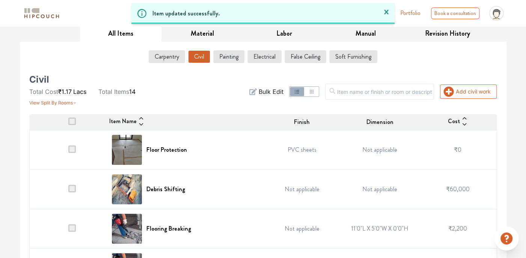
scroll to position [105, 0]
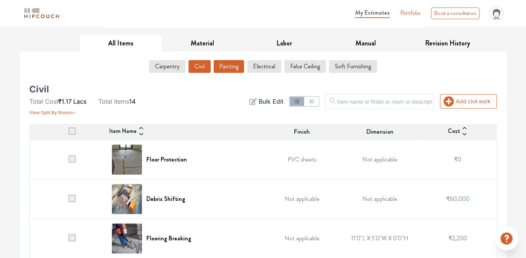
click at [228, 66] on button "Painting" at bounding box center [228, 66] width 30 height 13
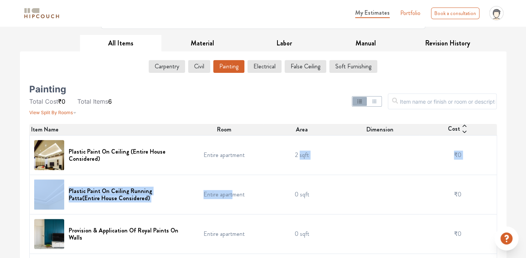
drag, startPoint x: 297, startPoint y: 161, endPoint x: 232, endPoint y: 183, distance: 68.2
click at [232, 183] on tbody "Plastic Paint On Ceiling (Entire House Considered) Entire apartment 2 sqft ₹0 P…" at bounding box center [262, 253] width 467 height 236
drag, startPoint x: 232, startPoint y: 183, endPoint x: 233, endPoint y: 173, distance: 9.8
click at [233, 173] on tbody "Plastic Paint On Ceiling (Entire House Considered) Entire apartment 2 sqft ₹0 P…" at bounding box center [262, 253] width 467 height 236
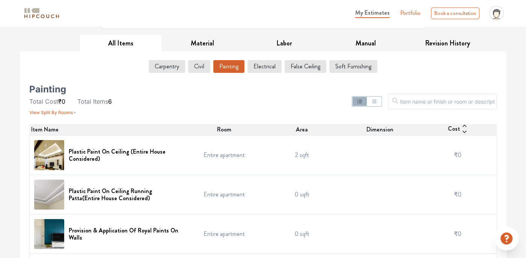
drag, startPoint x: 233, startPoint y: 173, endPoint x: 188, endPoint y: 163, distance: 46.2
click at [188, 163] on td "Entire apartment" at bounding box center [224, 154] width 78 height 39
click at [127, 153] on h6 "Plastic Paint On Ceiling (Entire House Considered)" at bounding box center [125, 155] width 112 height 14
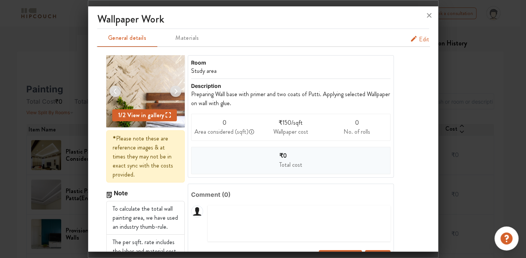
click at [412, 41] on button "Edit" at bounding box center [419, 39] width 19 height 9
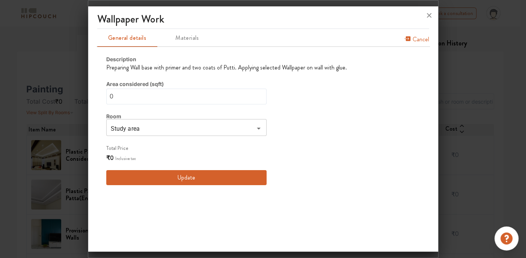
click at [176, 174] on button "Update" at bounding box center [186, 177] width 160 height 15
click at [426, 12] on icon at bounding box center [429, 15] width 12 height 12
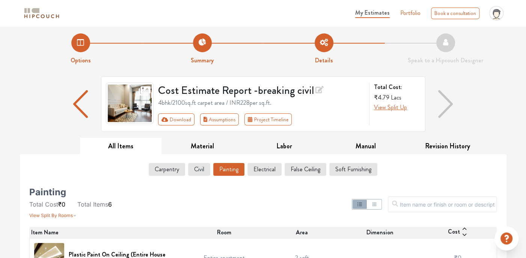
scroll to position [0, 0]
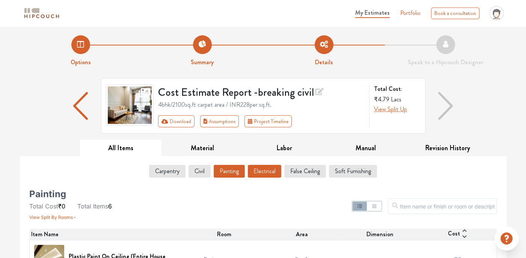
click at [265, 168] on button "Electrical" at bounding box center [264, 171] width 33 height 13
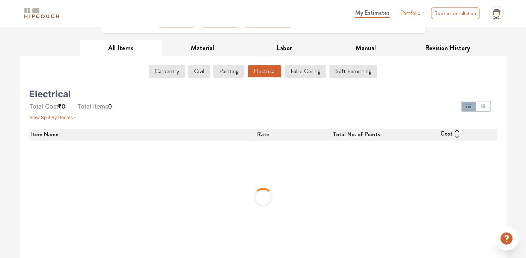
scroll to position [100, 0]
click at [298, 71] on button "False Ceiling" at bounding box center [305, 71] width 41 height 13
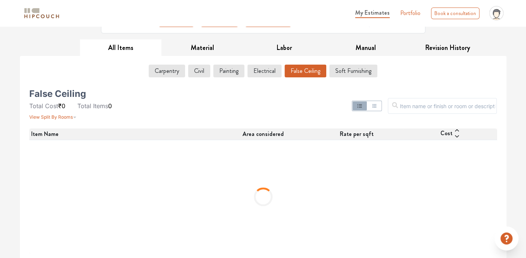
click at [377, 105] on icon "button" at bounding box center [374, 106] width 6 height 6
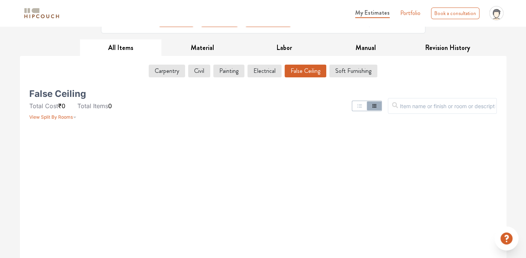
click at [362, 105] on icon "button" at bounding box center [359, 106] width 6 height 6
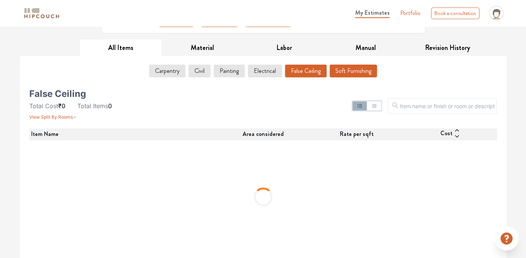
click at [335, 71] on button "Soft Furnishing" at bounding box center [352, 71] width 47 height 13
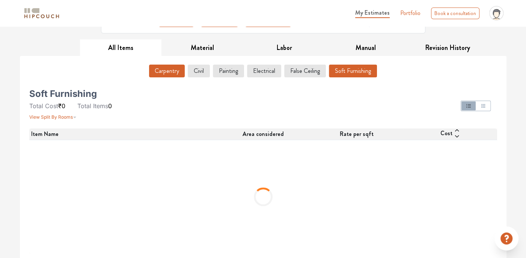
click at [178, 67] on button "Carpentry" at bounding box center [167, 71] width 36 height 13
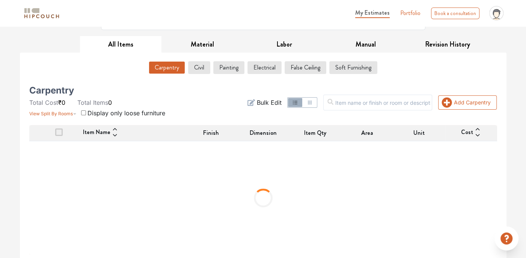
scroll to position [105, 0]
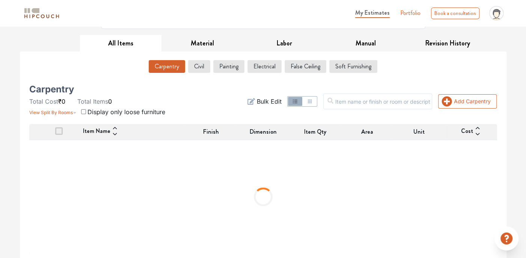
click at [212, 67] on div "Carpentry Civil Painting Electrical False Ceiling Soft Furnishing" at bounding box center [262, 68] width 467 height 16
click at [209, 67] on button "Civil" at bounding box center [198, 66] width 21 height 13
click at [207, 62] on button "Civil" at bounding box center [198, 66] width 21 height 13
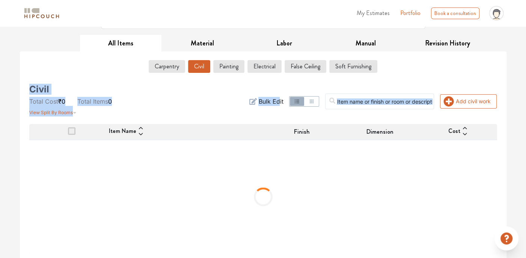
drag, startPoint x: 403, startPoint y: 73, endPoint x: 292, endPoint y: 89, distance: 112.1
click at [292, 89] on div "Carpentry Civil Painting Electrical False Ceiling Soft Furnishing Civil Total C…" at bounding box center [263, 155] width 476 height 196
click at [292, 89] on div "Add civil work Filter Bulk Edit" at bounding box center [342, 101] width 318 height 30
click at [280, 86] on div "Add civil work Filter Bulk Edit" at bounding box center [342, 101] width 318 height 30
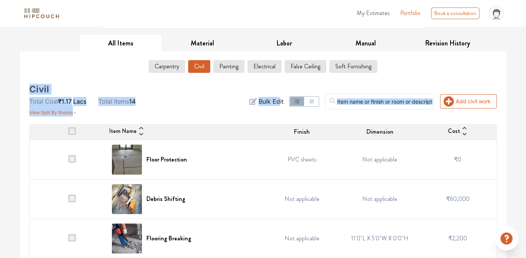
click at [244, 86] on div "Add civil work Filter Bulk Edit" at bounding box center [342, 101] width 318 height 30
click at [162, 111] on div "Civil Total Cost ₹1.17 Lacs Total Items 14 View Split By Rooms" at bounding box center [104, 101] width 150 height 30
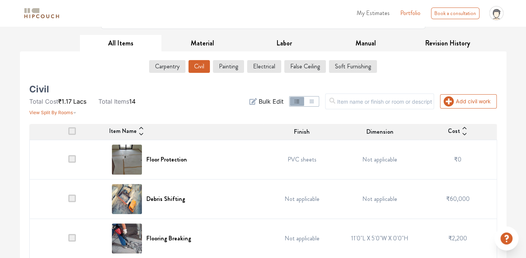
click at [209, 61] on button "Civil" at bounding box center [198, 66] width 21 height 13
click at [213, 62] on div "Carpentry Civil Painting Electrical False Ceiling Soft Furnishing" at bounding box center [262, 68] width 467 height 16
click at [217, 63] on button "Painting" at bounding box center [228, 66] width 30 height 13
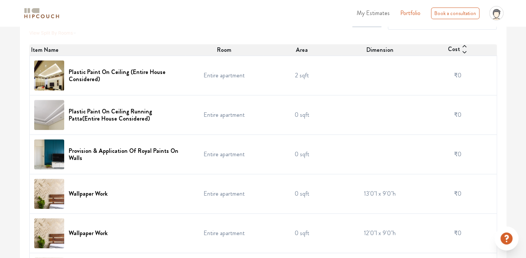
scroll to position [142, 0]
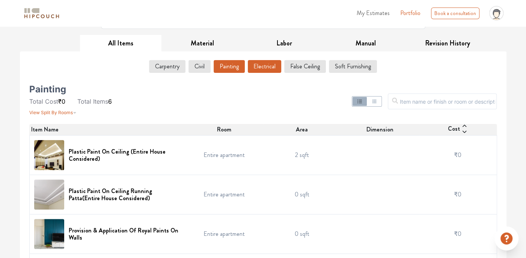
click at [263, 66] on button "Electrical" at bounding box center [264, 66] width 33 height 13
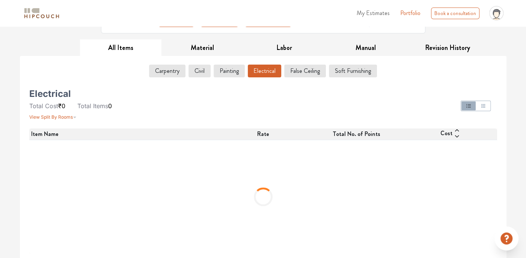
scroll to position [26, 0]
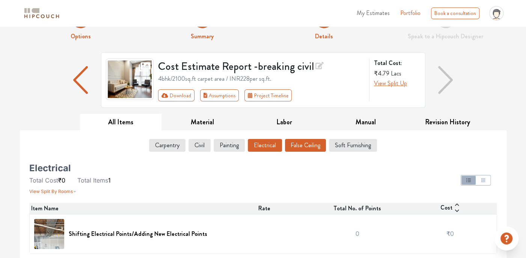
click at [288, 146] on button "False Ceiling" at bounding box center [305, 145] width 41 height 13
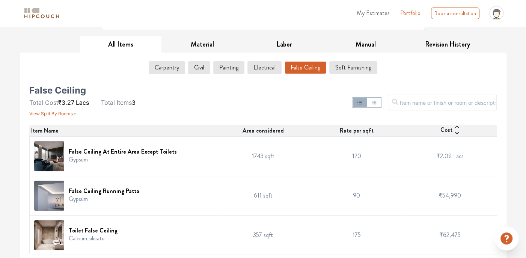
scroll to position [105, 0]
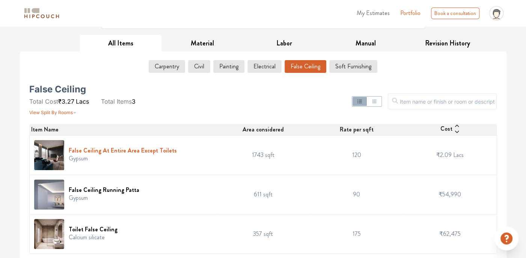
click at [98, 147] on h6 "False Ceiling At Entire Area Except Toilets" at bounding box center [123, 150] width 108 height 7
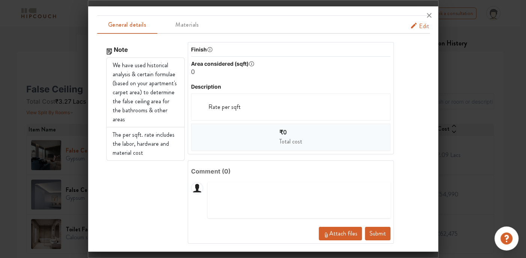
scroll to position [0, 0]
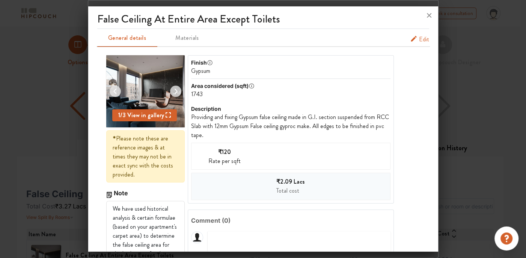
click at [410, 39] on icon "false-ceiling info tabs" at bounding box center [413, 39] width 6 height 6
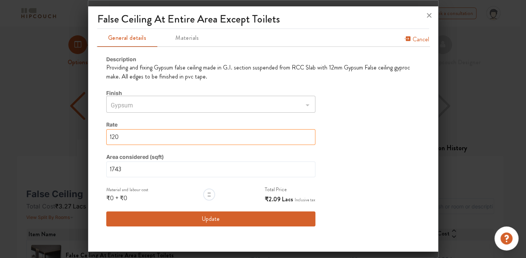
click at [155, 133] on input "120" at bounding box center [210, 137] width 209 height 16
type input "12"
type input "1"
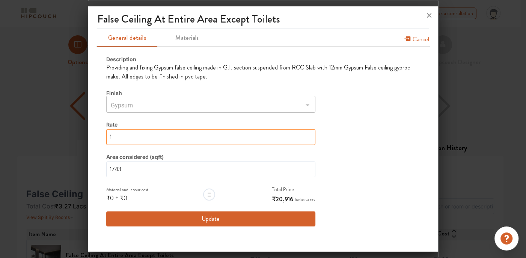
type input "0"
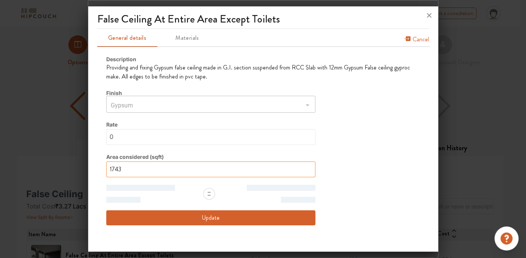
type input "0"
type input "174"
click at [154, 167] on input "174" at bounding box center [210, 169] width 209 height 16
type input "17"
type input "174"
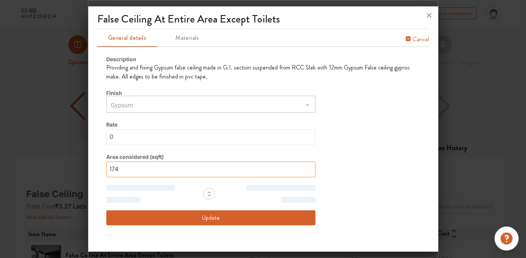
type input "17"
type input "1"
type input "174"
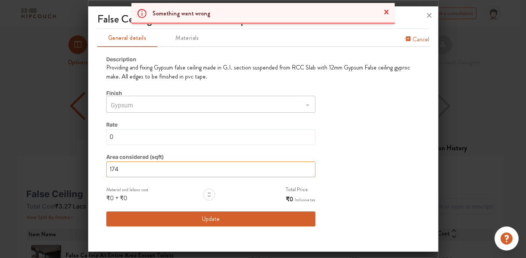
type input "17"
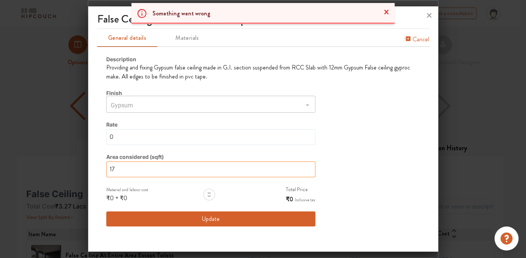
click at [162, 169] on input "17" at bounding box center [210, 169] width 209 height 16
type input "1"
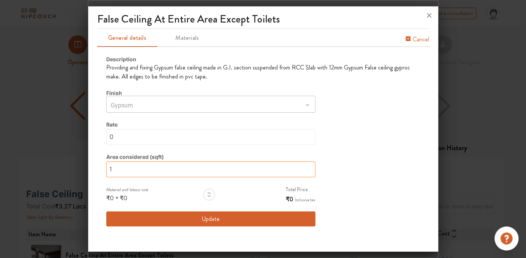
type input "1"
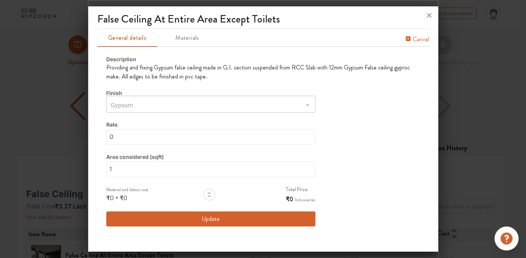
click at [168, 216] on button "Update" at bounding box center [210, 218] width 209 height 15
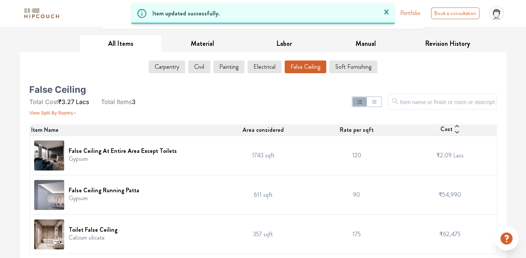
scroll to position [105, 0]
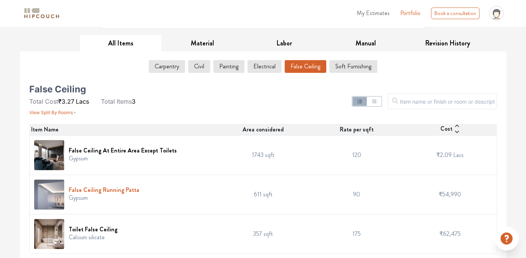
click at [115, 190] on h6 "False Ceiling Running Patta" at bounding box center [104, 189] width 71 height 7
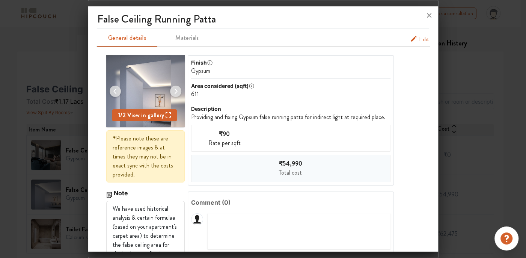
click at [419, 39] on span "Edit" at bounding box center [424, 39] width 10 height 9
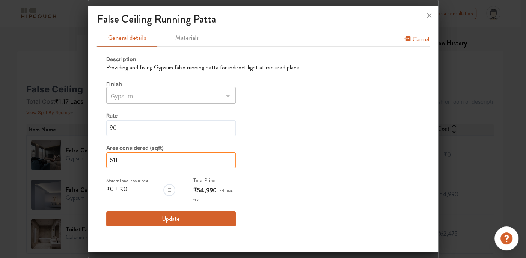
click at [140, 159] on input "611" at bounding box center [170, 160] width 129 height 16
type input "61"
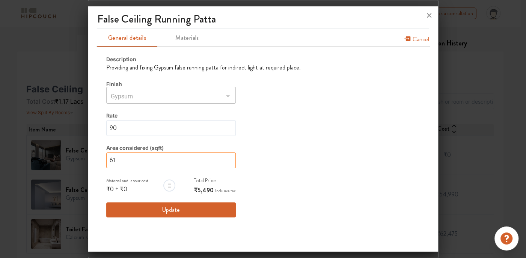
type input "6"
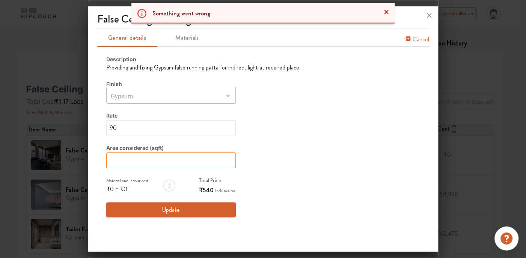
type input "6"
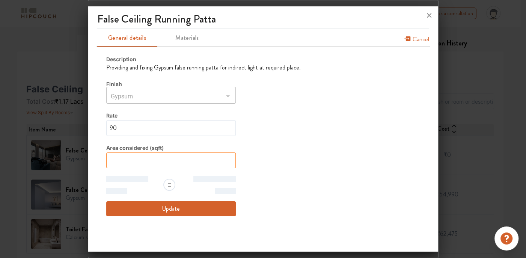
type input "6"
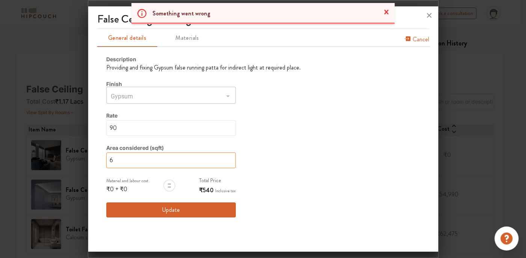
type input "6/"
type input "6"
click at [138, 159] on input "6" at bounding box center [170, 160] width 129 height 16
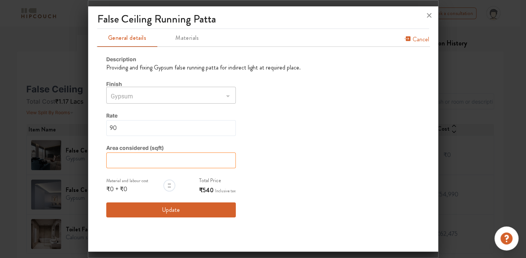
type input "6"
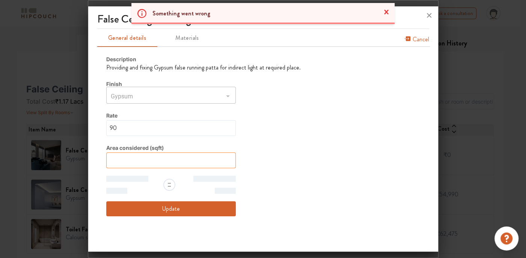
type input "6"
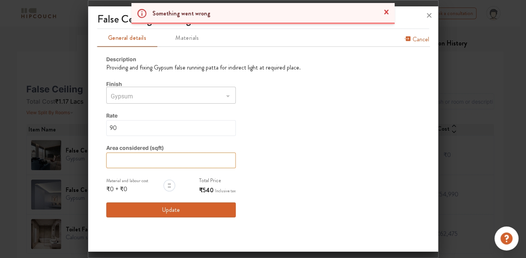
type input "6"
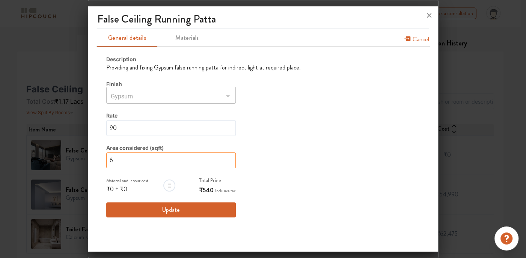
type input "6"
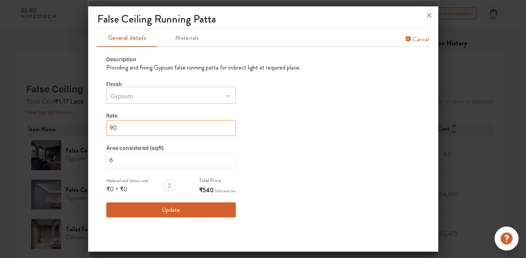
click at [139, 129] on input "90" at bounding box center [170, 128] width 129 height 16
type input "9"
type input "0"
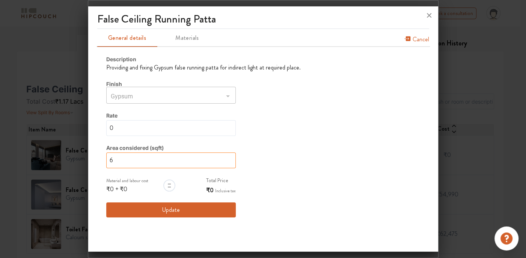
click at [134, 162] on input "6" at bounding box center [170, 160] width 129 height 16
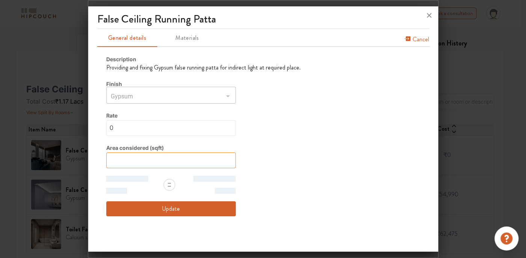
type input "6"
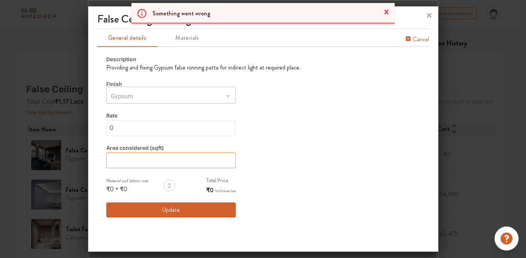
type input "6"
click at [159, 214] on button "Update" at bounding box center [170, 209] width 129 height 15
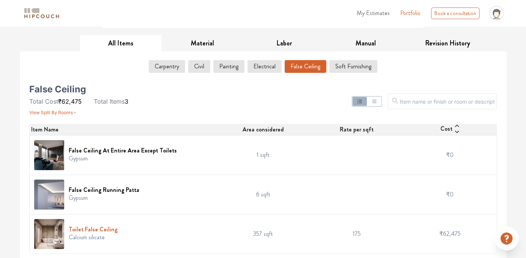
click at [94, 227] on h6 "Toilet False Ceiling" at bounding box center [93, 228] width 49 height 7
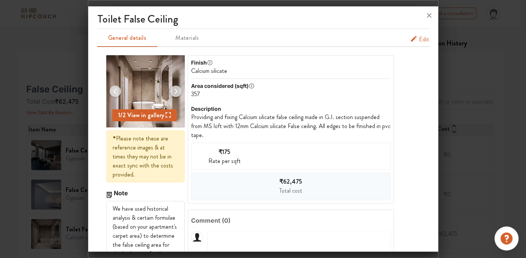
click at [419, 38] on span "Edit" at bounding box center [424, 39] width 10 height 9
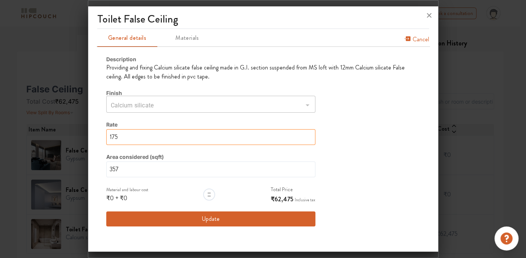
click at [135, 138] on input "175" at bounding box center [210, 137] width 209 height 16
type input "17"
type input "1"
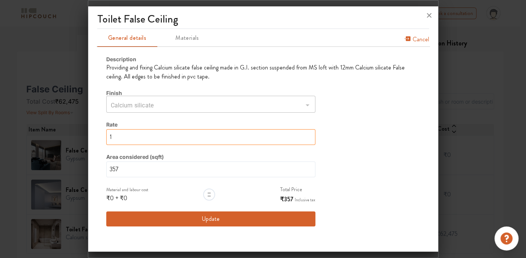
type input "0"
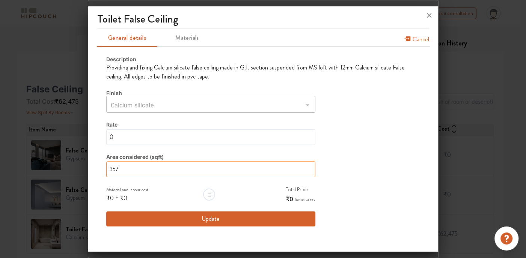
click at [141, 166] on input "357" at bounding box center [210, 169] width 209 height 16
type input "35"
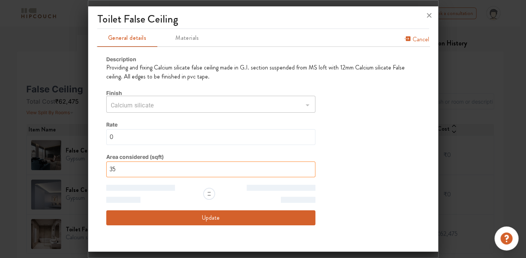
type input "3"
type input "35"
type input "3"
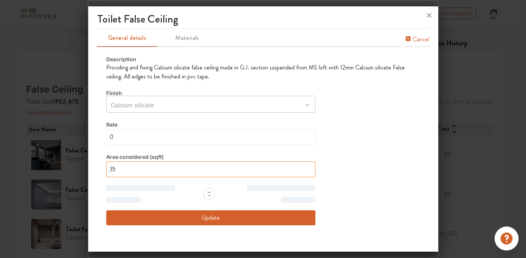
type input "3"
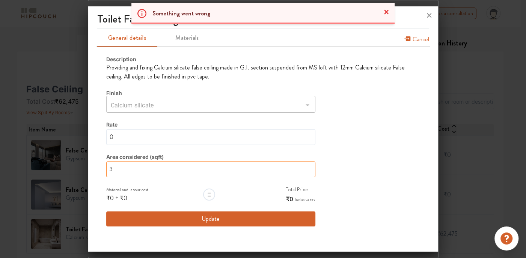
type input "3"
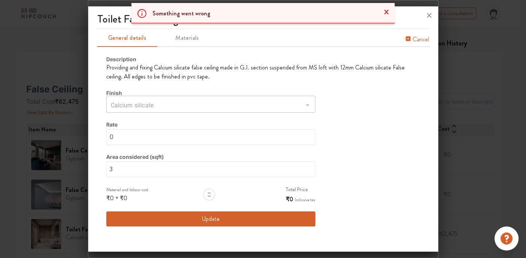
click at [185, 215] on button "Update" at bounding box center [210, 218] width 209 height 15
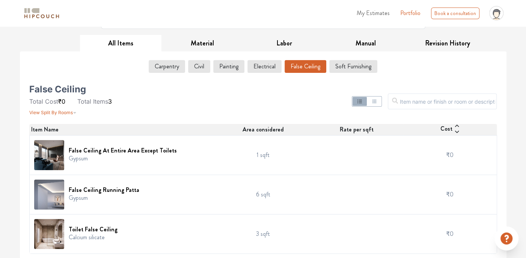
scroll to position [30, 0]
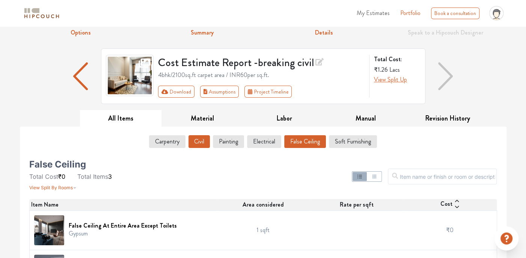
click at [194, 138] on button "Civil" at bounding box center [198, 141] width 21 height 13
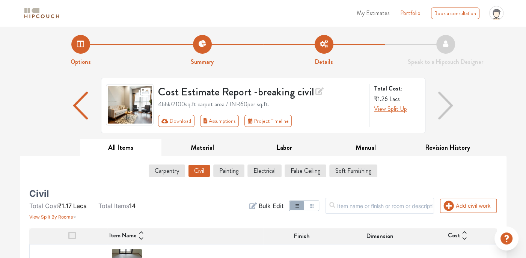
scroll to position [0, 0]
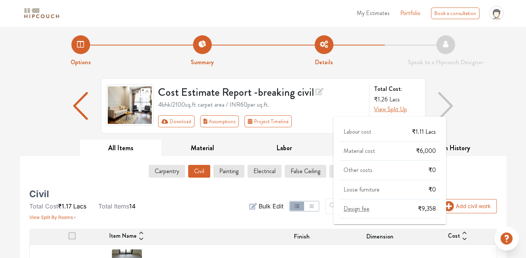
click at [380, 110] on span "View Split Up" at bounding box center [390, 109] width 33 height 9
click at [375, 155] on div "Labour cost ₹1.11 Lacs Material cost ₹6,000 Other costs ₹0 Loose furniture ₹0 D…" at bounding box center [389, 173] width 101 height 90
click at [382, 151] on div "Material cost ₹6,000" at bounding box center [389, 153] width 101 height 13
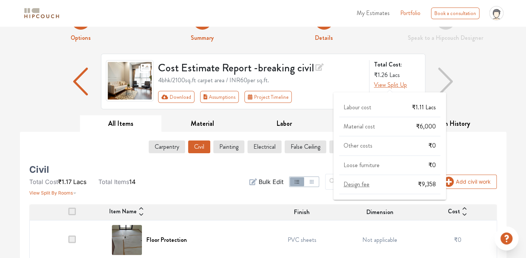
scroll to position [75, 0]
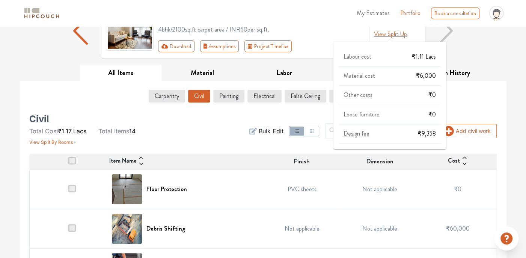
click at [391, 35] on span "View Split Up" at bounding box center [390, 34] width 33 height 9
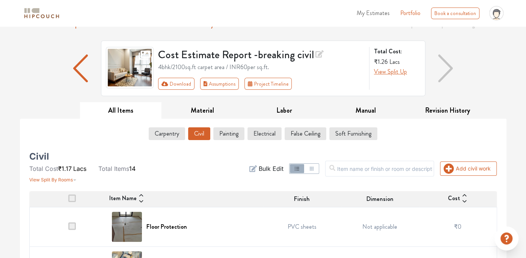
click at [398, 104] on div "Material cost ₹6,000" at bounding box center [389, 100] width 76 height 8
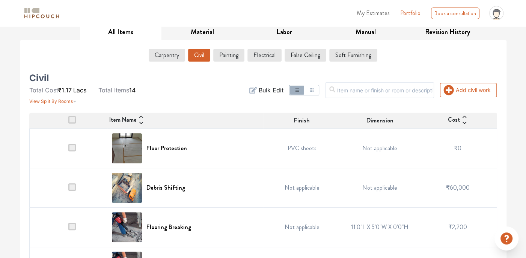
scroll to position [166, 0]
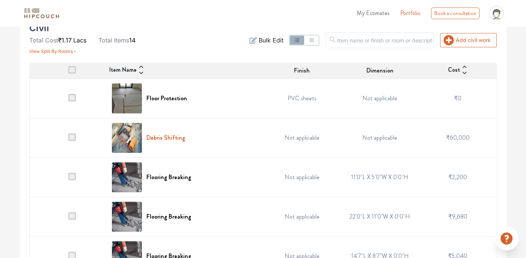
click at [171, 136] on h6 "Debris Shifting" at bounding box center [165, 137] width 39 height 7
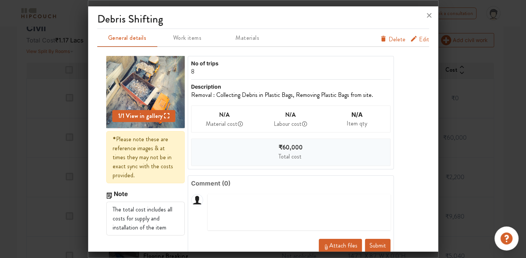
click at [204, 71] on div "8" at bounding box center [241, 71] width 100 height 9
click at [419, 39] on span "Edit" at bounding box center [424, 41] width 10 height 12
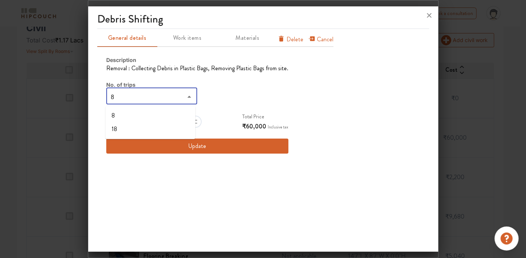
click at [165, 93] on input "8" at bounding box center [145, 97] width 74 height 11
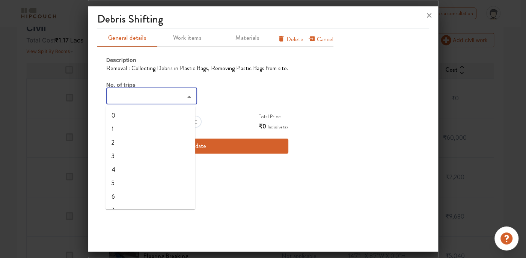
type input "1"
type input "10"
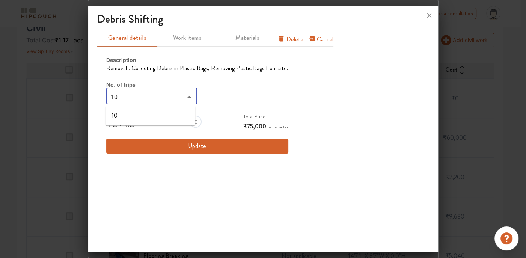
type input "10"
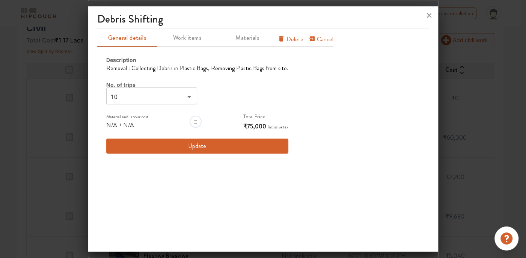
click at [200, 146] on button "Update" at bounding box center [197, 145] width 182 height 15
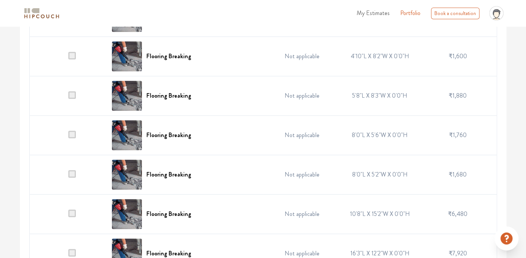
scroll to position [466, 0]
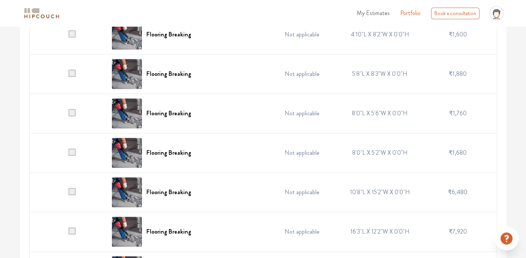
click at [293, 107] on td "Not applicable" at bounding box center [302, 112] width 78 height 39
click at [293, 111] on td "Not applicable" at bounding box center [302, 112] width 78 height 39
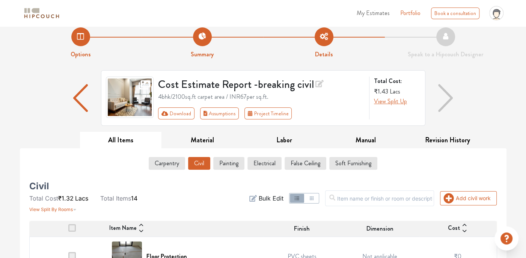
scroll to position [0, 0]
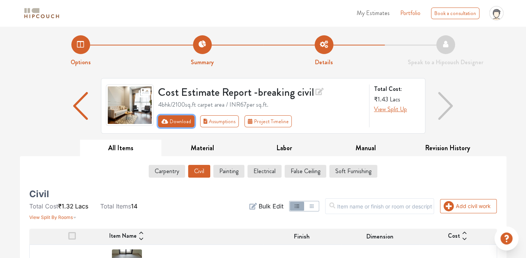
click at [178, 123] on button "Download" at bounding box center [176, 121] width 36 height 12
click at [176, 119] on button "Download" at bounding box center [176, 121] width 36 height 12
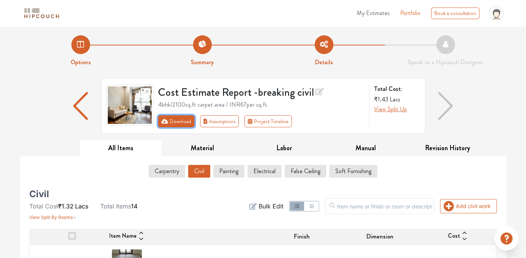
click at [169, 120] on button "Download" at bounding box center [176, 121] width 36 height 12
click at [181, 120] on button "Download" at bounding box center [176, 121] width 36 height 12
click at [180, 119] on button "Download" at bounding box center [176, 121] width 36 height 12
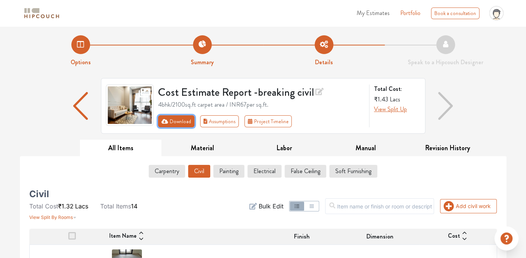
click at [180, 119] on button "Download" at bounding box center [176, 121] width 36 height 12
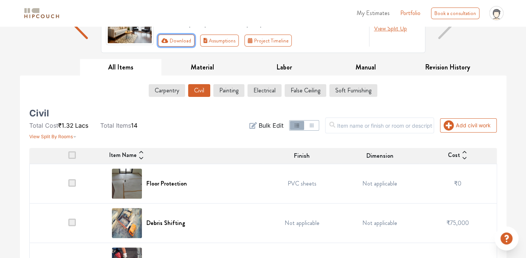
scroll to position [38, 0]
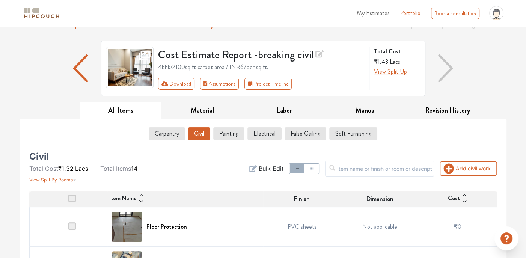
click at [314, 166] on icon "button" at bounding box center [311, 168] width 6 height 6
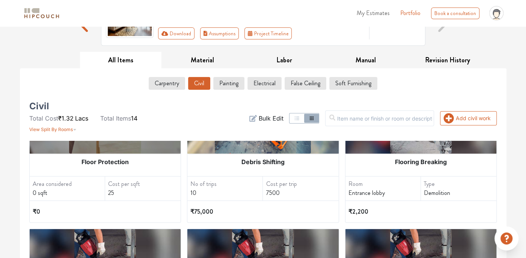
scroll to position [75, 0]
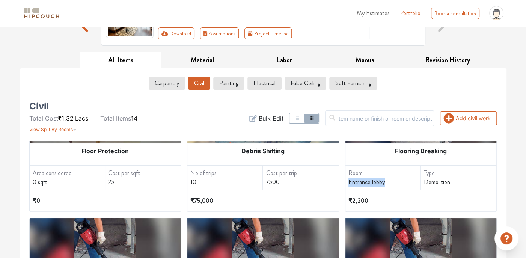
drag, startPoint x: 346, startPoint y: 177, endPoint x: 381, endPoint y: 186, distance: 36.9
click at [381, 186] on div "Room Entrance lobby" at bounding box center [382, 177] width 75 height 24
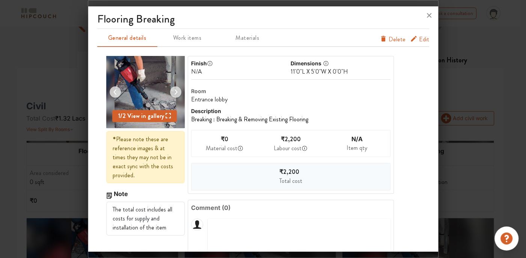
copy div "Entrance lobby"
click at [430, 14] on icon at bounding box center [429, 15] width 5 height 5
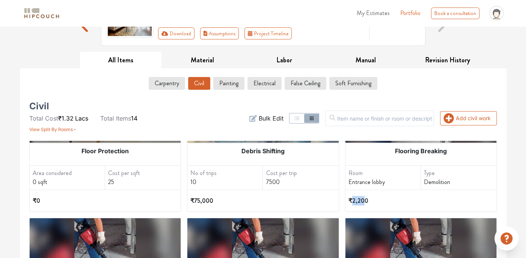
drag, startPoint x: 360, startPoint y: 199, endPoint x: 346, endPoint y: 196, distance: 14.6
click at [348, 196] on span "₹2,200" at bounding box center [358, 200] width 20 height 9
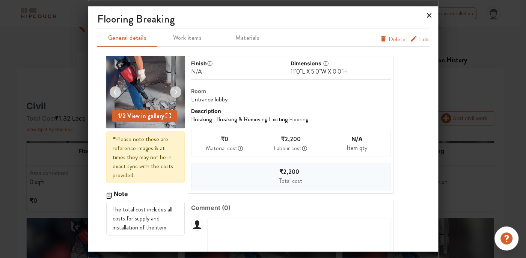
click at [426, 15] on icon at bounding box center [429, 15] width 12 height 12
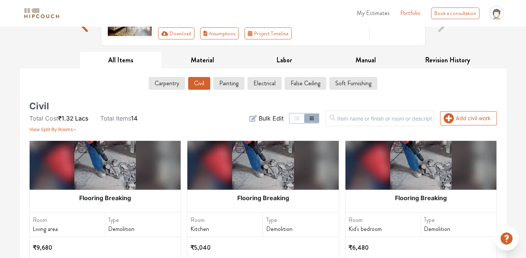
scroll to position [188, 0]
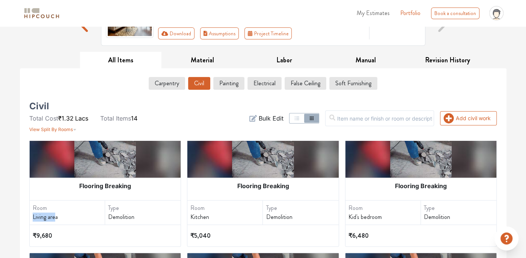
drag, startPoint x: 56, startPoint y: 215, endPoint x: 25, endPoint y: 221, distance: 30.9
click at [25, 221] on div "Civil Total Cost ₹1.32 Lacs Total Items 14 View Split By Rooms Add civil work F…" at bounding box center [263, 247] width 476 height 303
drag, startPoint x: 25, startPoint y: 221, endPoint x: 32, endPoint y: 219, distance: 6.5
click at [32, 219] on div "Room Living area" at bounding box center [67, 212] width 75 height 24
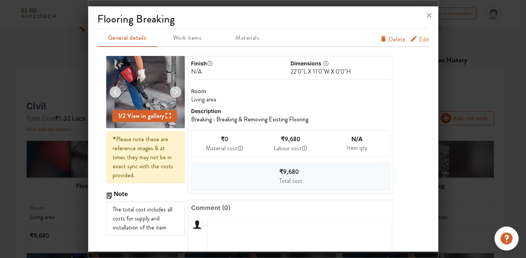
drag, startPoint x: 33, startPoint y: 212, endPoint x: 70, endPoint y: 226, distance: 40.1
click at [70, 226] on div at bounding box center [263, 129] width 526 height 258
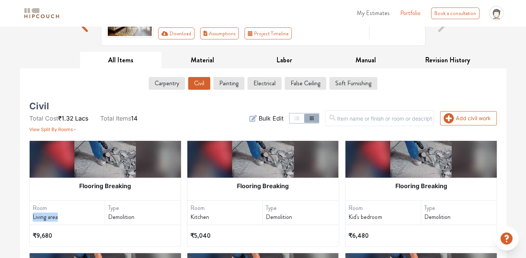
drag, startPoint x: 59, startPoint y: 216, endPoint x: 29, endPoint y: 219, distance: 30.1
click at [29, 219] on div "Civil Total Cost ₹1.32 Lacs Total Items 14 View Split By Rooms Add civil work F…" at bounding box center [263, 247] width 476 height 303
copy div "Living area"
drag, startPoint x: 210, startPoint y: 214, endPoint x: 172, endPoint y: 216, distance: 38.0
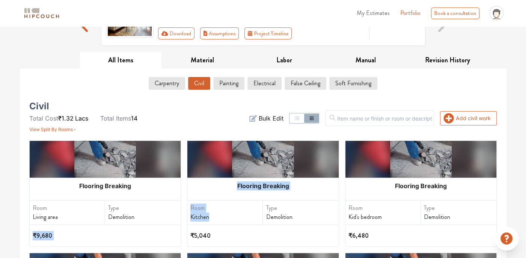
drag, startPoint x: 172, startPoint y: 216, endPoint x: 210, endPoint y: 222, distance: 38.4
click at [210, 222] on div "Room Kitchen" at bounding box center [224, 212] width 75 height 24
click at [171, 212] on div "Demolition" at bounding box center [144, 216] width 72 height 9
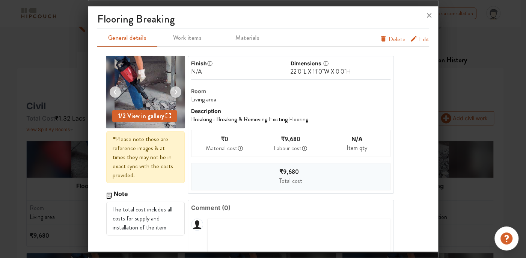
click at [44, 187] on div at bounding box center [263, 129] width 526 height 258
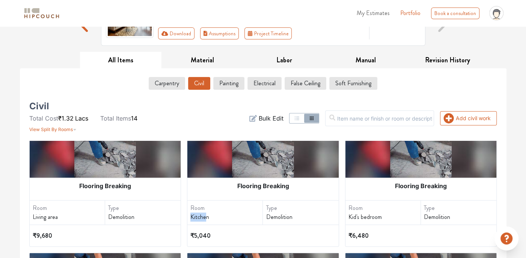
drag, startPoint x: 205, startPoint y: 214, endPoint x: 185, endPoint y: 218, distance: 20.2
click at [187, 218] on div "Room Kitchen" at bounding box center [224, 212] width 75 height 24
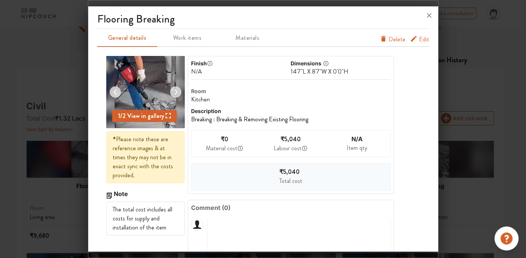
drag, startPoint x: 185, startPoint y: 218, endPoint x: 59, endPoint y: 185, distance: 130.7
click at [59, 185] on div at bounding box center [263, 129] width 526 height 258
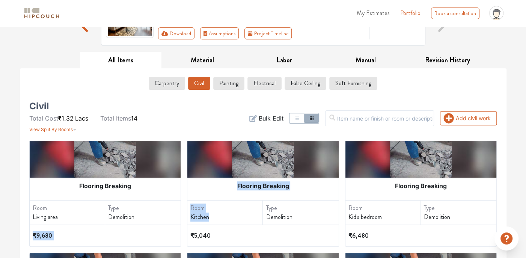
drag, startPoint x: 207, startPoint y: 213, endPoint x: 171, endPoint y: 219, distance: 36.6
click at [320, 217] on div "Demolition" at bounding box center [302, 216] width 72 height 9
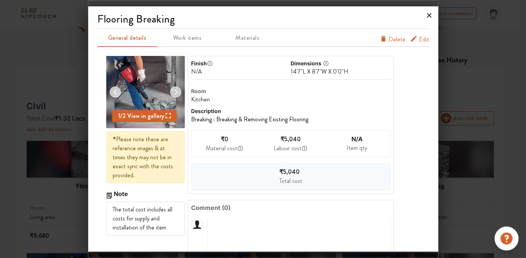
click at [429, 16] on icon at bounding box center [429, 15] width 5 height 5
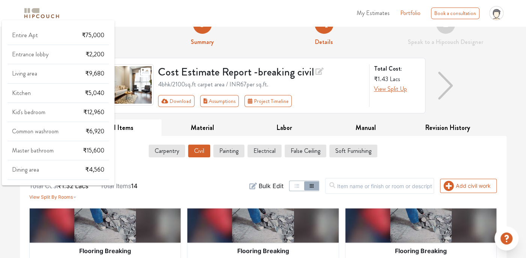
scroll to position [13, 0]
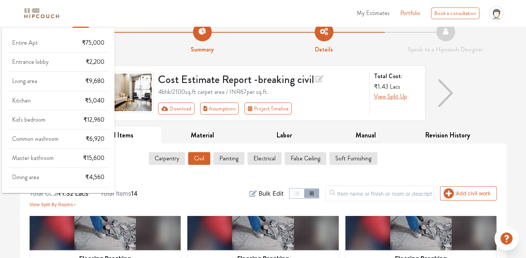
click at [63, 204] on span "View Split By Rooms" at bounding box center [51, 204] width 44 height 6
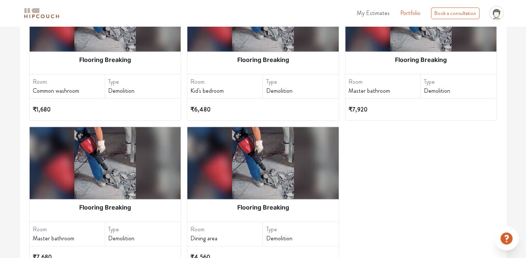
scroll to position [233, 0]
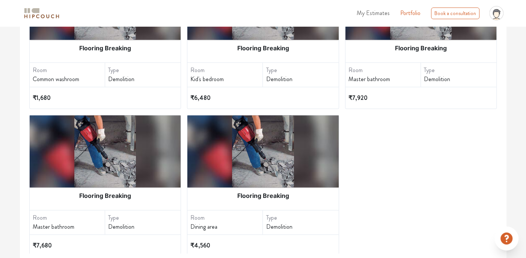
click at [64, 203] on div "Flooring Breaking Room Master bathroom Type Demolition ₹7,680" at bounding box center [105, 185] width 151 height 141
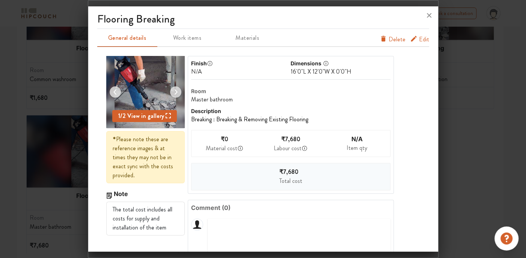
drag, startPoint x: 417, startPoint y: 41, endPoint x: 389, endPoint y: 53, distance: 31.2
click at [419, 42] on span "Edit" at bounding box center [424, 41] width 10 height 12
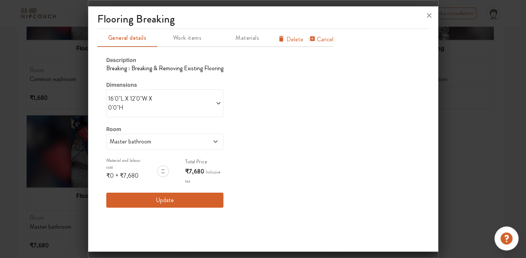
drag, startPoint x: 167, startPoint y: 132, endPoint x: 168, endPoint y: 135, distance: 3.9
click at [168, 135] on div "Room Master bathroom" at bounding box center [164, 137] width 117 height 25
drag, startPoint x: 168, startPoint y: 135, endPoint x: 210, endPoint y: 139, distance: 42.9
click at [210, 139] on span at bounding box center [204, 141] width 27 height 9
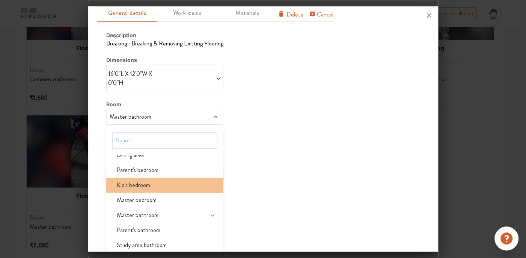
scroll to position [38, 0]
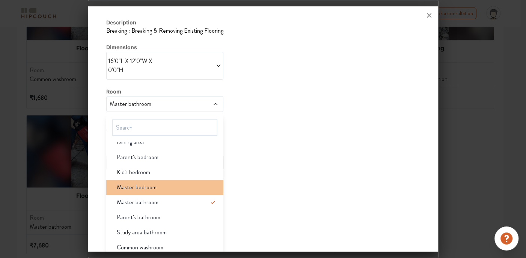
click at [146, 190] on span "Master bedroom" at bounding box center [137, 187] width 40 height 9
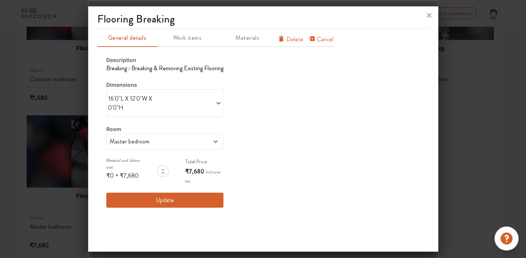
click at [158, 199] on button "Update" at bounding box center [164, 199] width 117 height 15
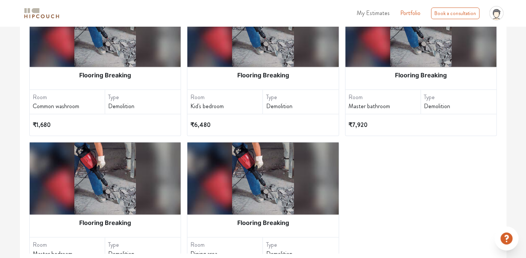
scroll to position [437, 0]
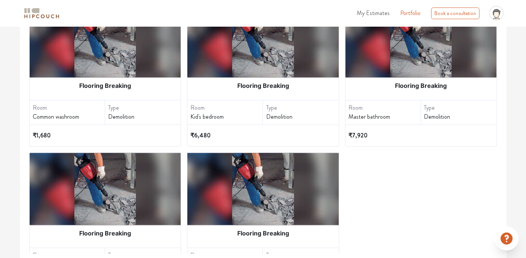
click at [364, 114] on div "Master bathroom" at bounding box center [384, 116] width 72 height 9
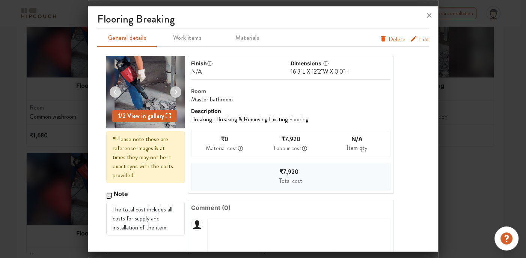
click at [411, 38] on icon "furniture info tabs" at bounding box center [414, 39] width 8 height 8
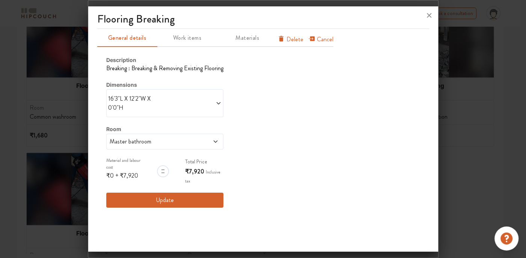
click at [169, 137] on span "Master bathroom" at bounding box center [149, 141] width 83 height 9
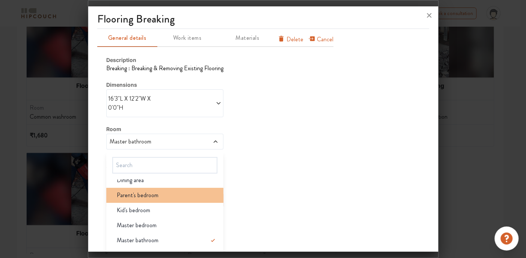
scroll to position [54, 0]
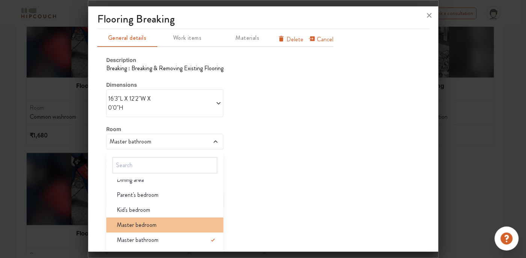
click at [147, 222] on span "Master bedroom" at bounding box center [137, 224] width 40 height 9
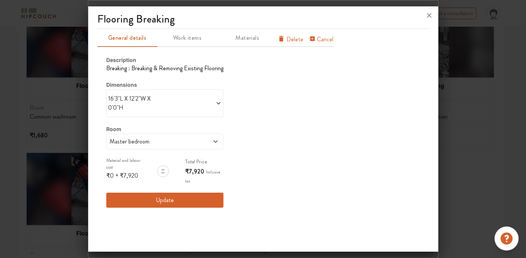
click at [169, 196] on button "Update" at bounding box center [164, 199] width 117 height 15
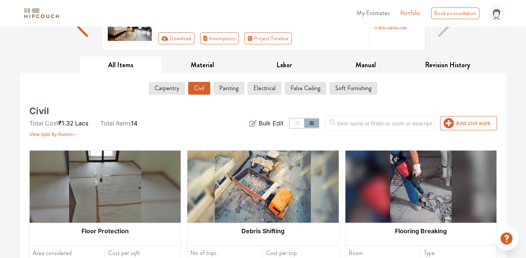
scroll to position [0, 0]
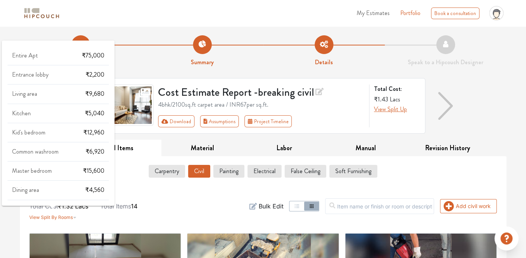
click at [71, 214] on span "View Split By Rooms" at bounding box center [51, 217] width 44 height 6
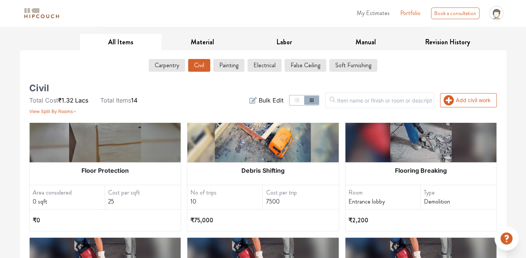
scroll to position [113, 0]
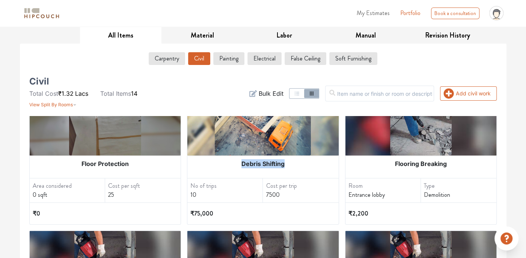
drag, startPoint x: 281, startPoint y: 162, endPoint x: 238, endPoint y: 168, distance: 44.0
click at [238, 168] on div "Debris Shifting" at bounding box center [262, 163] width 151 height 17
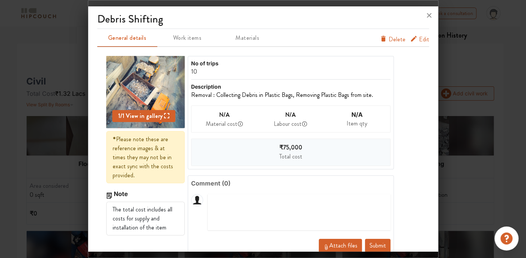
copy div "Debris Shifting"
click at [426, 14] on icon at bounding box center [429, 15] width 12 height 12
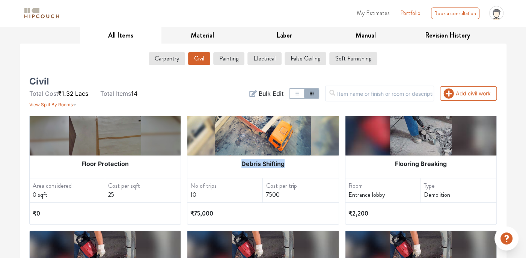
drag, startPoint x: 280, startPoint y: 161, endPoint x: 237, endPoint y: 163, distance: 42.8
click at [237, 163] on div "Debris Shifting" at bounding box center [262, 163] width 151 height 17
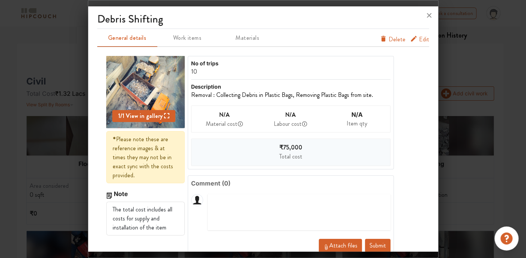
copy div "Debris Shifting"
click at [431, 17] on icon at bounding box center [429, 15] width 12 height 12
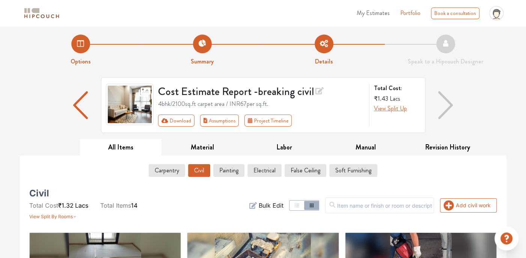
scroll to position [0, 0]
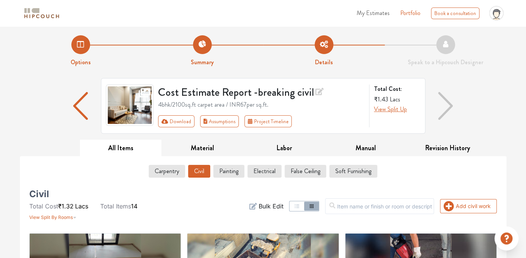
drag, startPoint x: 159, startPoint y: 104, endPoint x: 270, endPoint y: 105, distance: 111.0
click at [270, 105] on div "4bhk / 2100 sq.ft carpet area / INR 67 per sq.ft." at bounding box center [261, 104] width 206 height 9
copy div "4bhk / 2100 sq.ft carpet area / INR 67 per sq.ft."
